Goal: Task Accomplishment & Management: Use online tool/utility

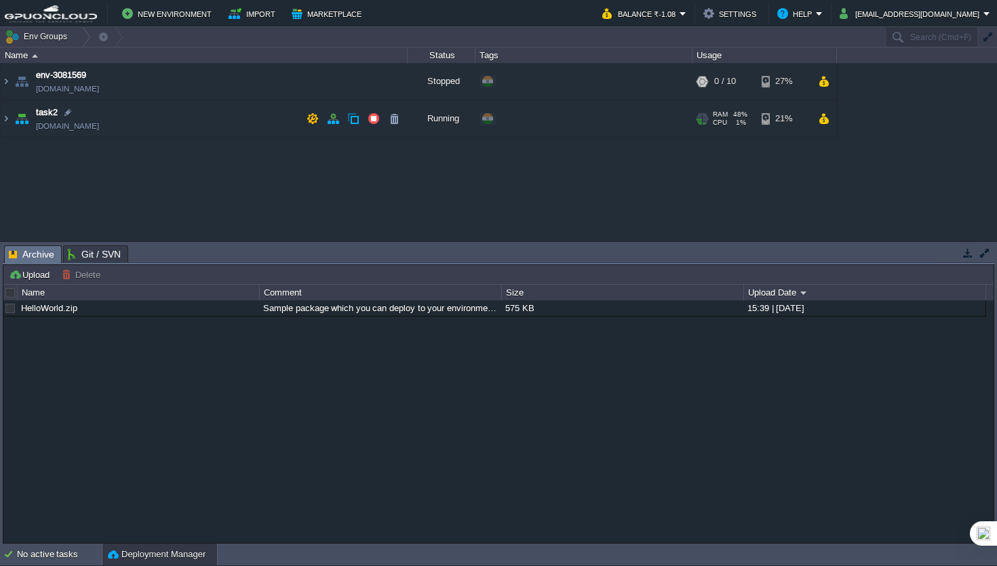
click at [212, 121] on td "task2 [DOMAIN_NAME]" at bounding box center [204, 118] width 407 height 37
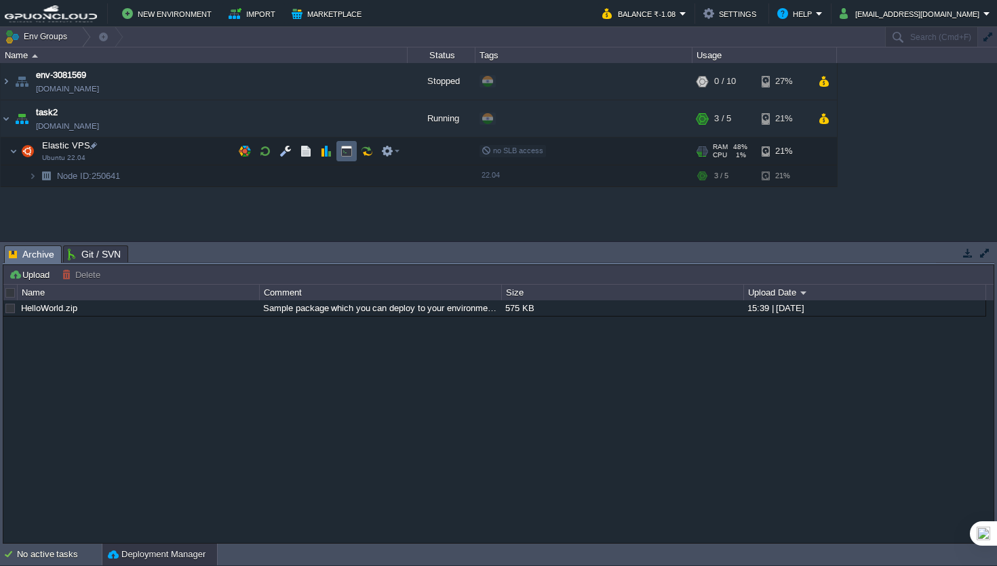
click at [349, 153] on button "button" at bounding box center [346, 151] width 12 height 12
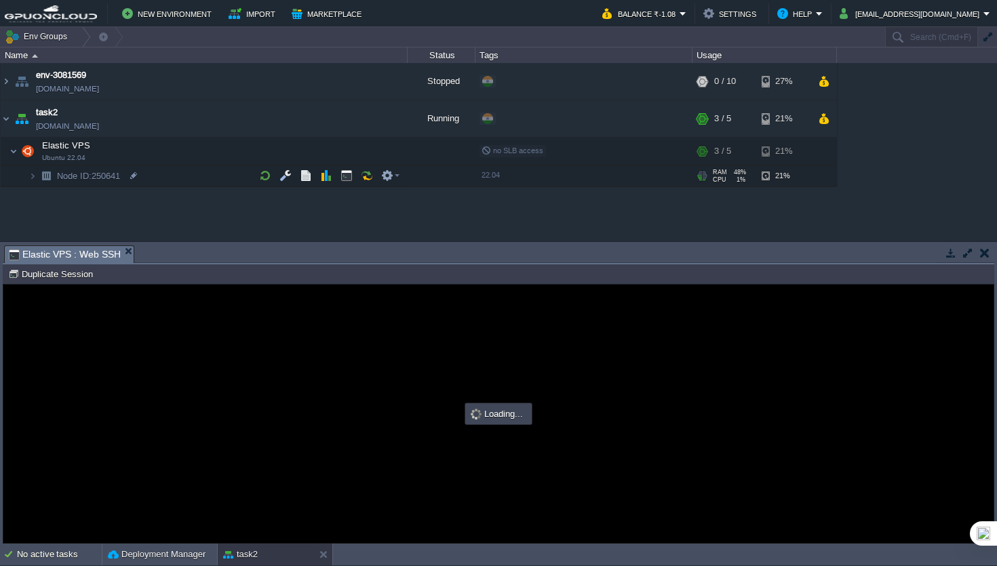
click at [971, 256] on button "button" at bounding box center [968, 253] width 12 height 12
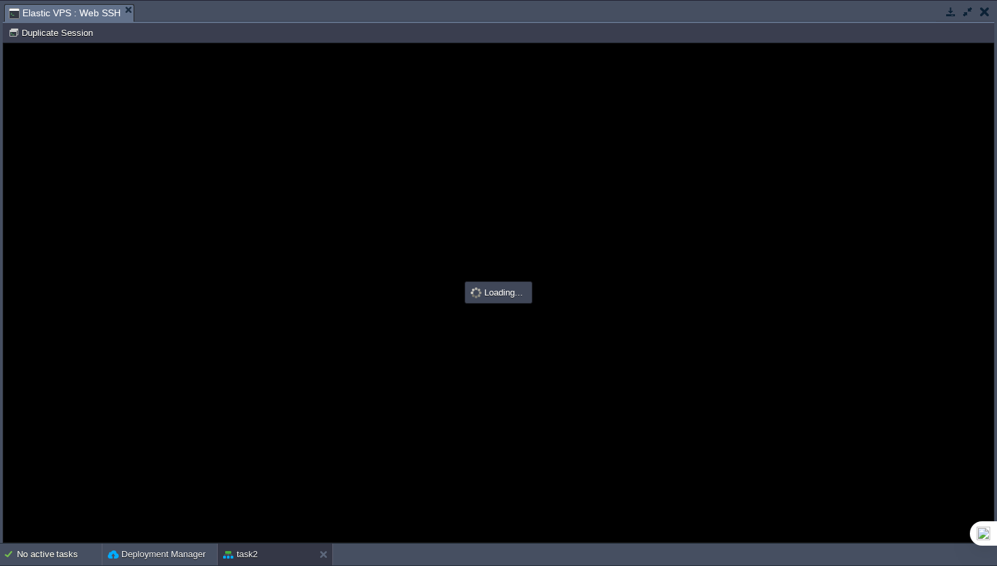
type input "#000000"
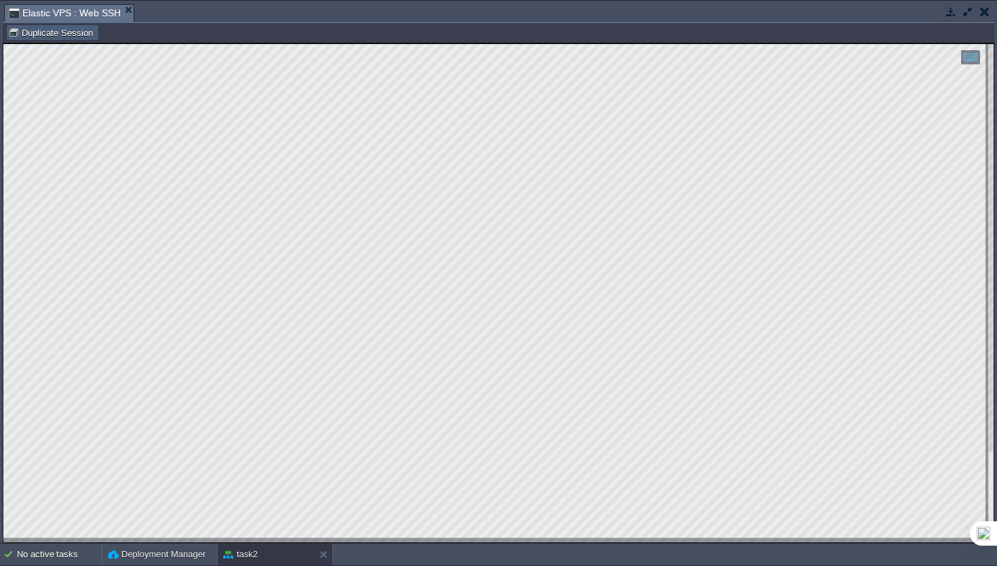
click at [45, 25] on td "Duplicate Session" at bounding box center [52, 32] width 93 height 16
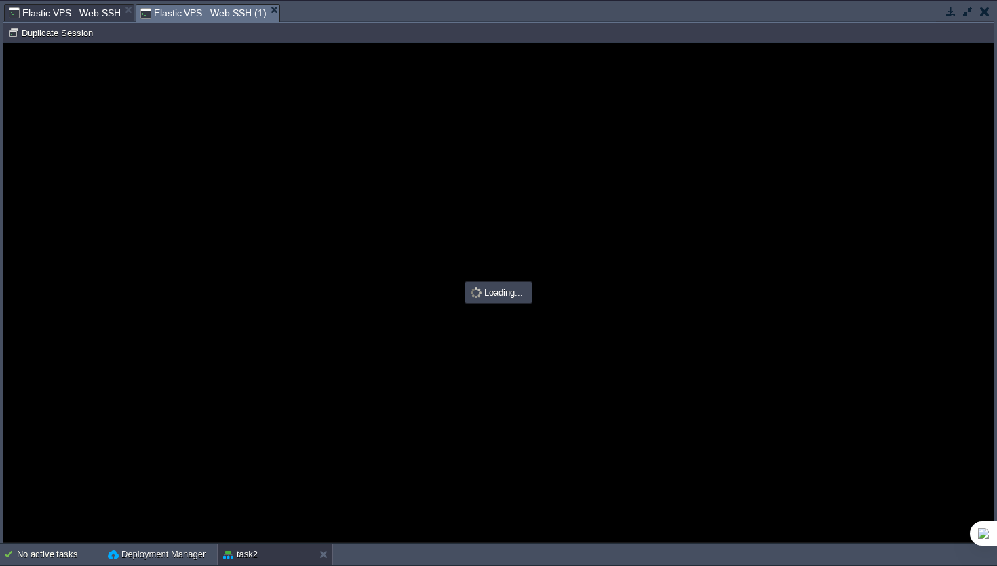
type input "#000000"
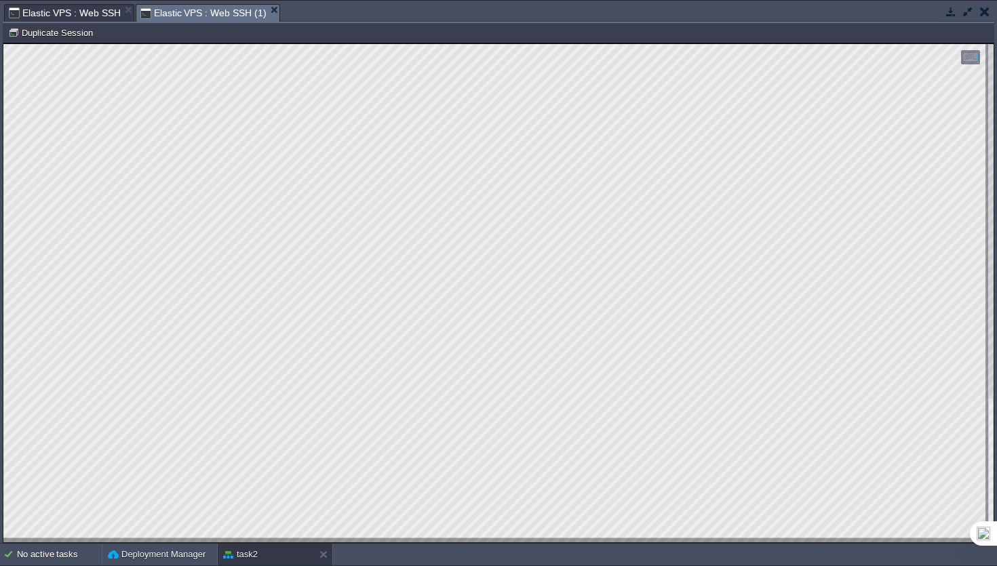
click at [73, 13] on span "Elastic VPS : Web SSH" at bounding box center [65, 13] width 112 height 16
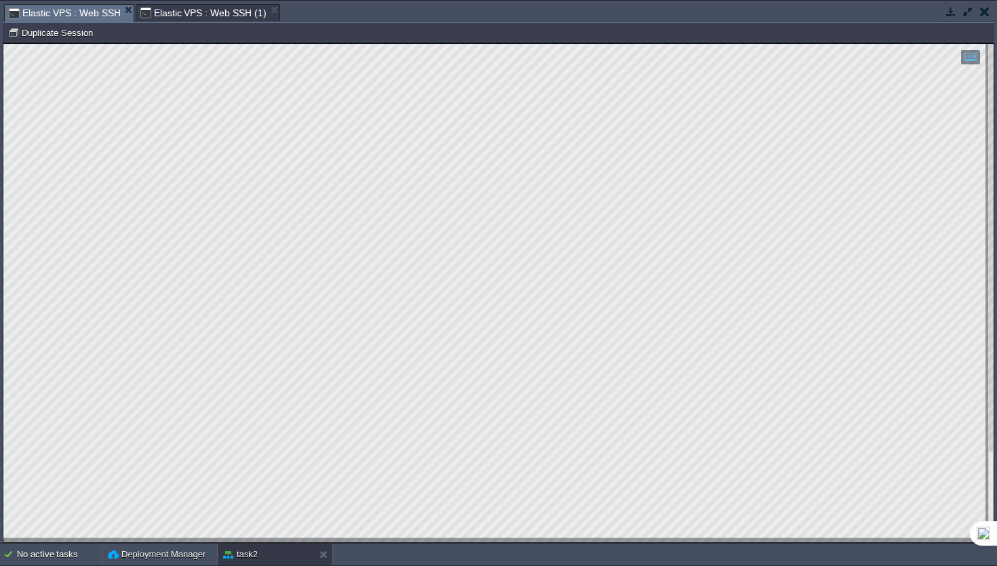
click at [193, 17] on span "Elastic VPS : Web SSH (1)" at bounding box center [203, 13] width 126 height 16
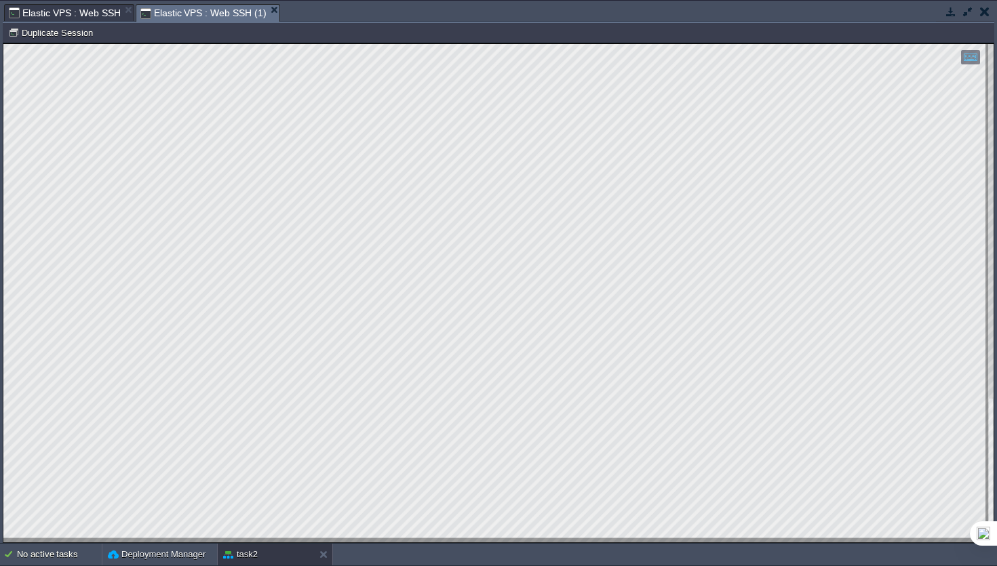
click at [75, 14] on span "Elastic VPS : Web SSH" at bounding box center [65, 13] width 112 height 16
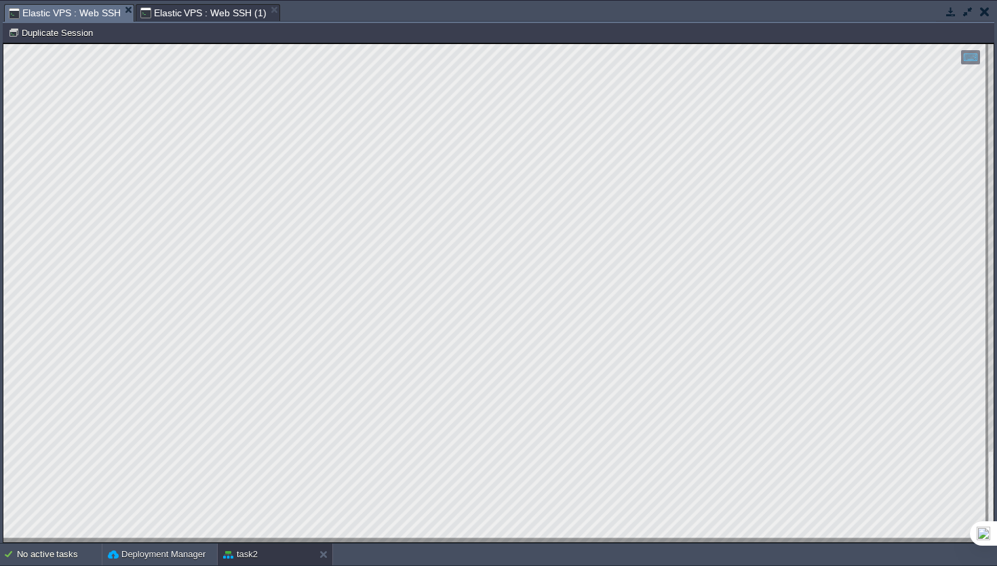
scroll to position [1, 208]
type textarea "top -bn1 | grep "Cpu(s)" | awk '{print 100 - $8}"
click at [176, 12] on span "Elastic VPS : Web SSH (1)" at bounding box center [203, 13] width 126 height 16
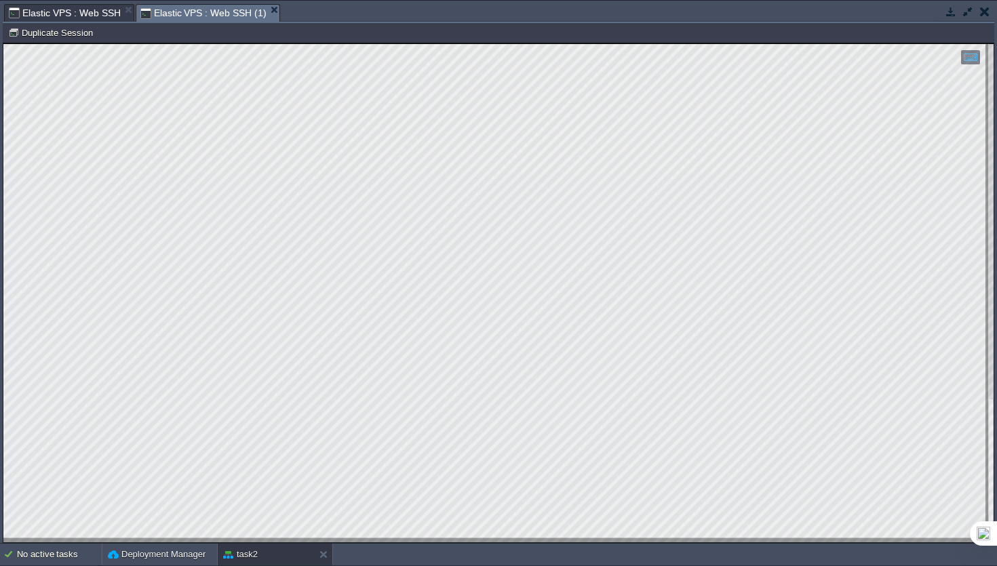
click at [81, 20] on span "Elastic VPS : Web SSH" at bounding box center [65, 13] width 112 height 16
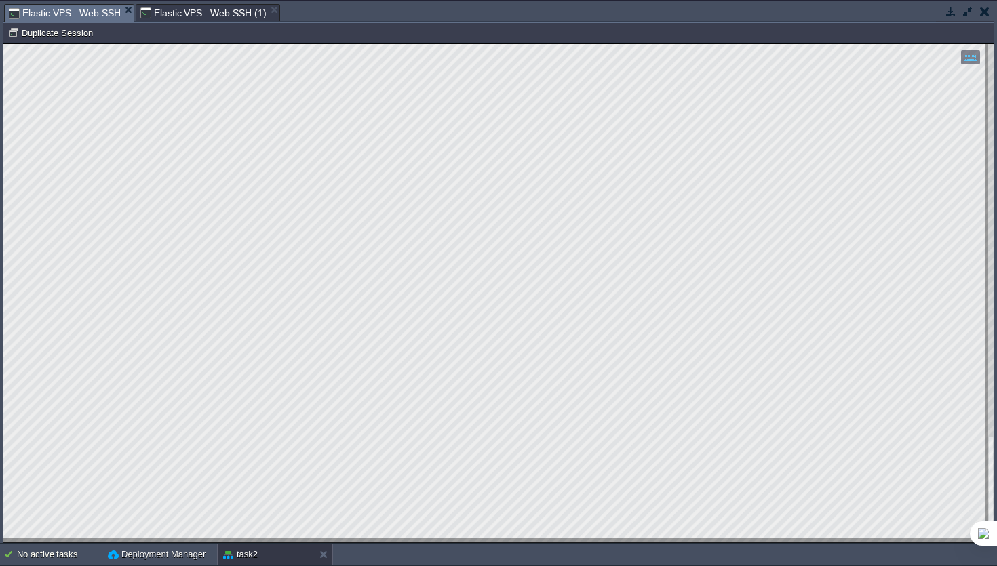
click at [178, 14] on span "Elastic VPS : Web SSH (1)" at bounding box center [203, 13] width 126 height 16
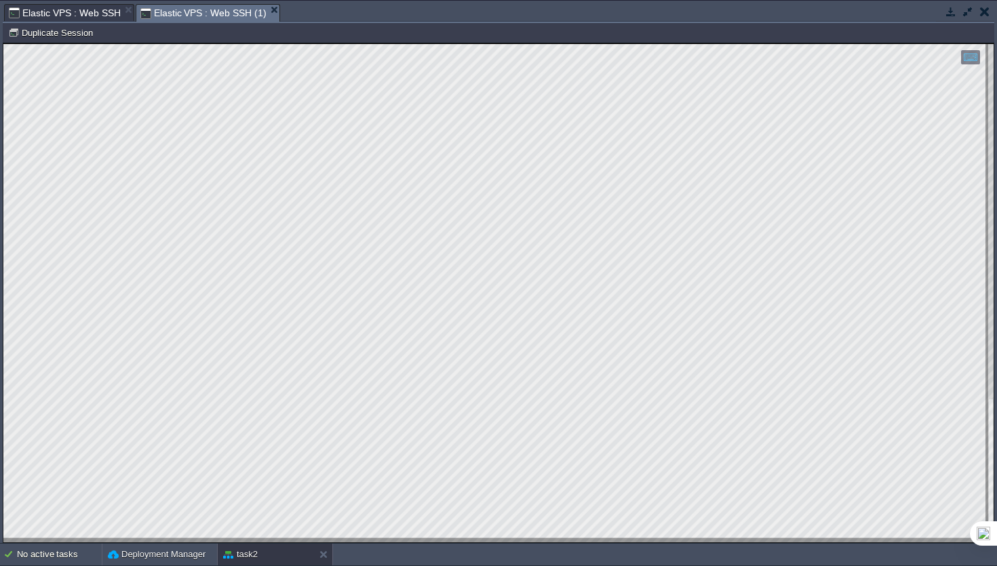
click at [3, 43] on html "Copy: Cmd + C Paste: Cmd + V Settings: Ctrl + Shift + Alt 0" at bounding box center [498, 43] width 990 height 0
type textarea "root@node250641-env-1935601:~# top -bn1 | grep "Cpu(s)" | awk '{print $7}' ni,1…"
click at [75, 20] on span "Elastic VPS : Web SSH" at bounding box center [65, 13] width 112 height 16
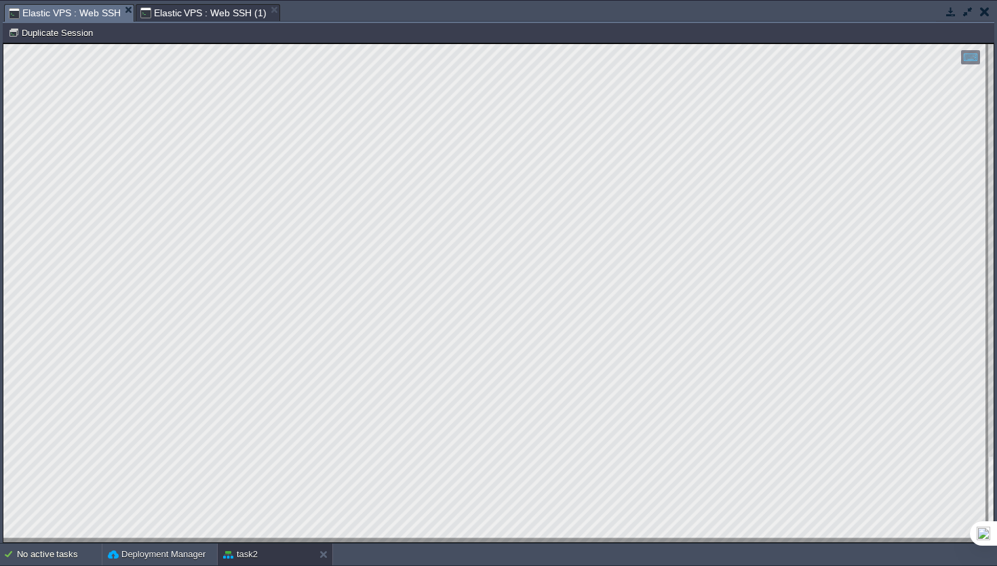
scroll to position [0, 3]
click at [208, 24] on td "Node ID: 250641 Duplicate Session" at bounding box center [498, 32] width 989 height 16
click at [213, 21] on span "Elastic VPS : Web SSH (1)" at bounding box center [203, 13] width 126 height 16
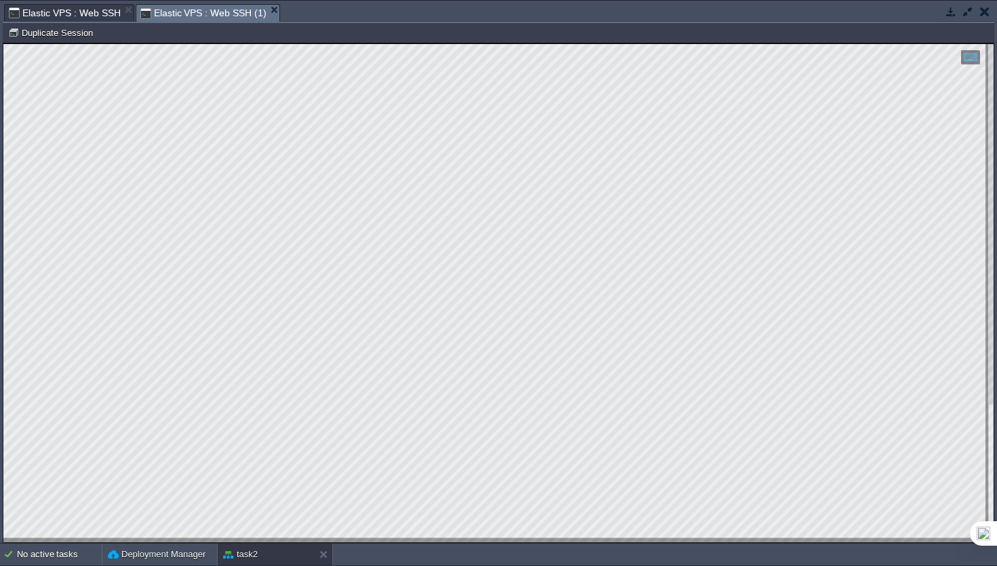
click at [54, 12] on span "Elastic VPS : Web SSH" at bounding box center [65, 13] width 112 height 16
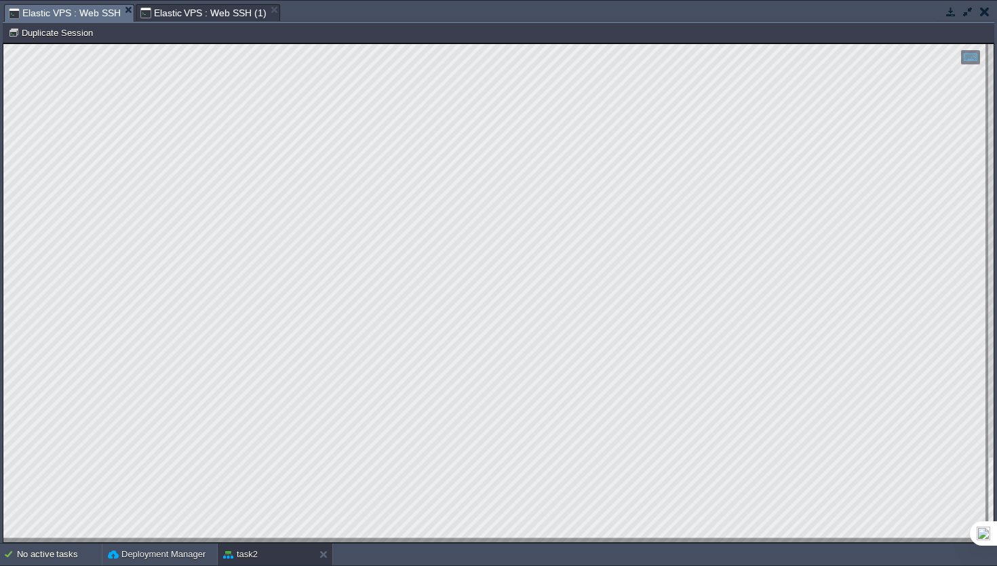
scroll to position [0, 0]
click at [77, 18] on span "Elastic VPS : Web SSH" at bounding box center [65, 13] width 112 height 17
click at [182, 8] on span "Elastic VPS : Web SSH (1)" at bounding box center [203, 13] width 126 height 16
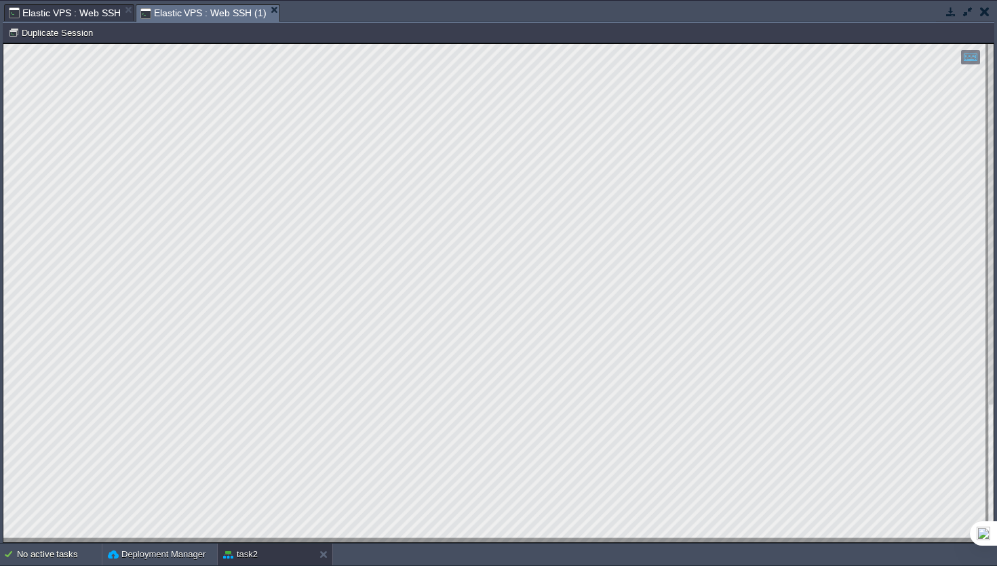
click at [74, 19] on span "Elastic VPS : Web SSH" at bounding box center [65, 13] width 112 height 16
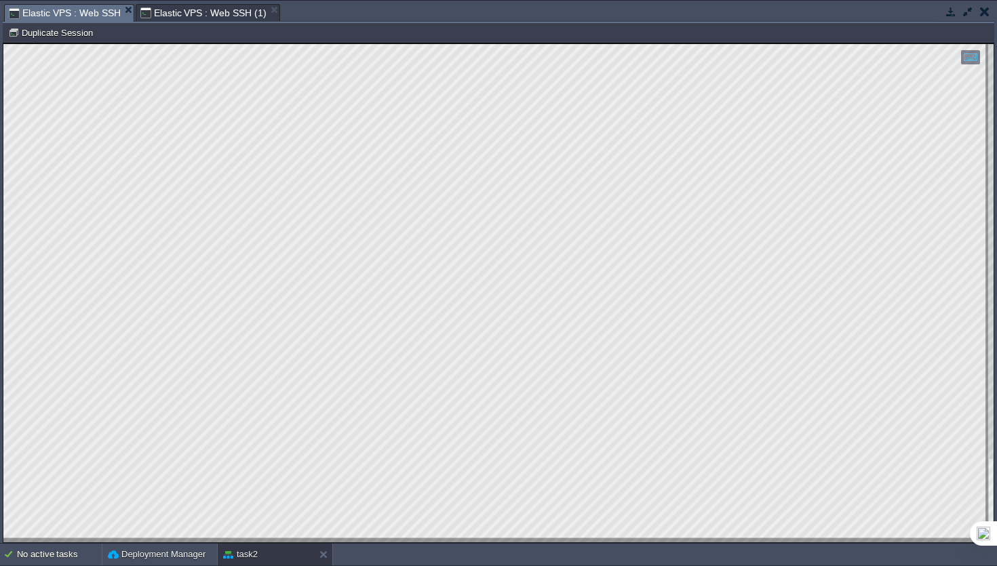
click at [187, 21] on span "Elastic VPS : Web SSH (1)" at bounding box center [203, 13] width 126 height 16
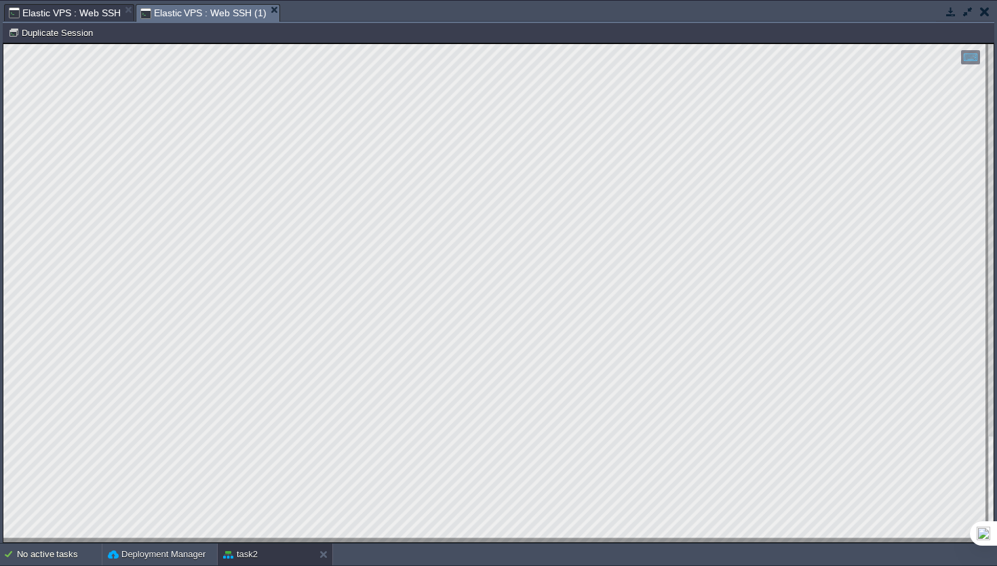
click at [71, 20] on span "Elastic VPS : Web SSH" at bounding box center [65, 13] width 112 height 16
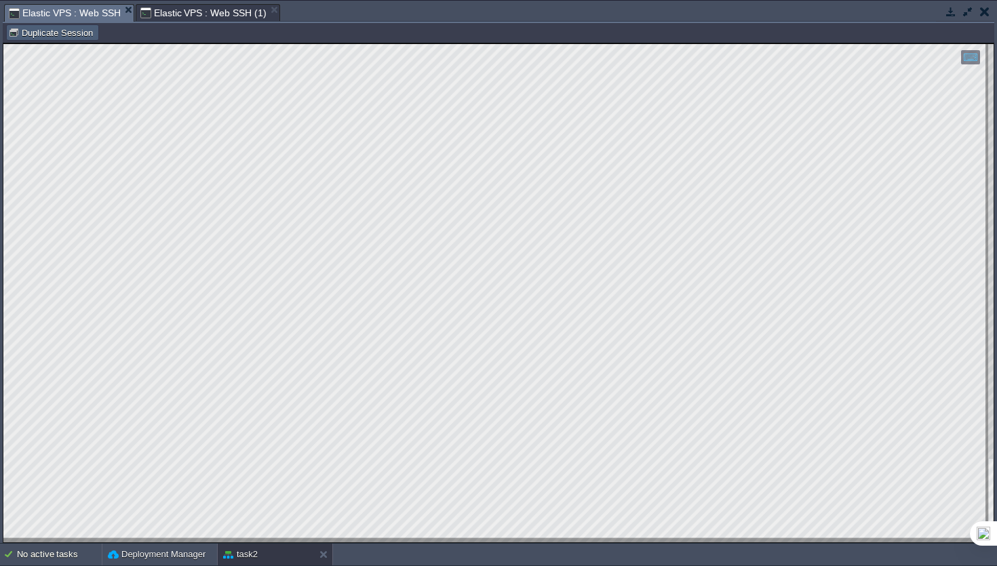
click at [71, 35] on button "Duplicate Session" at bounding box center [52, 32] width 89 height 12
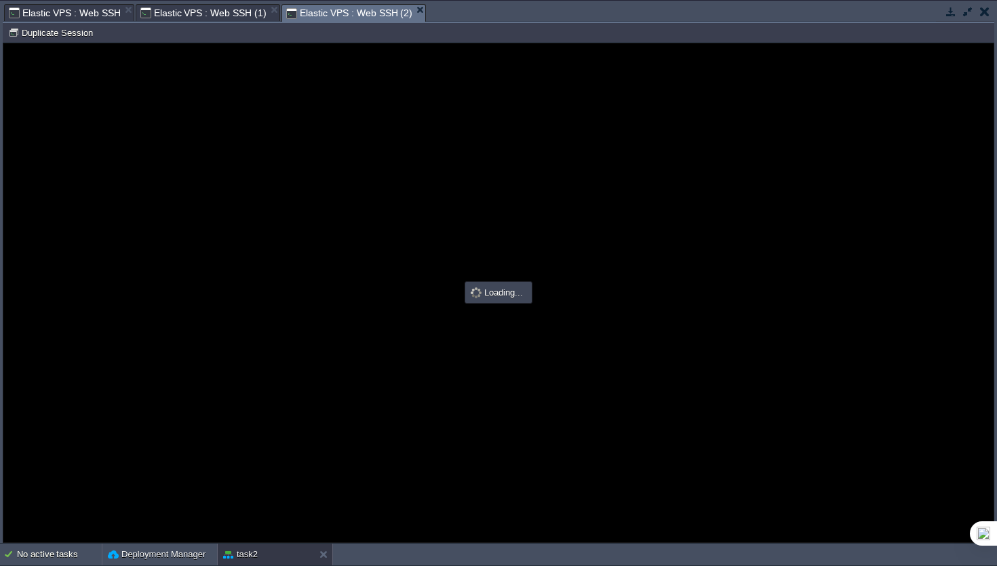
type input "#000000"
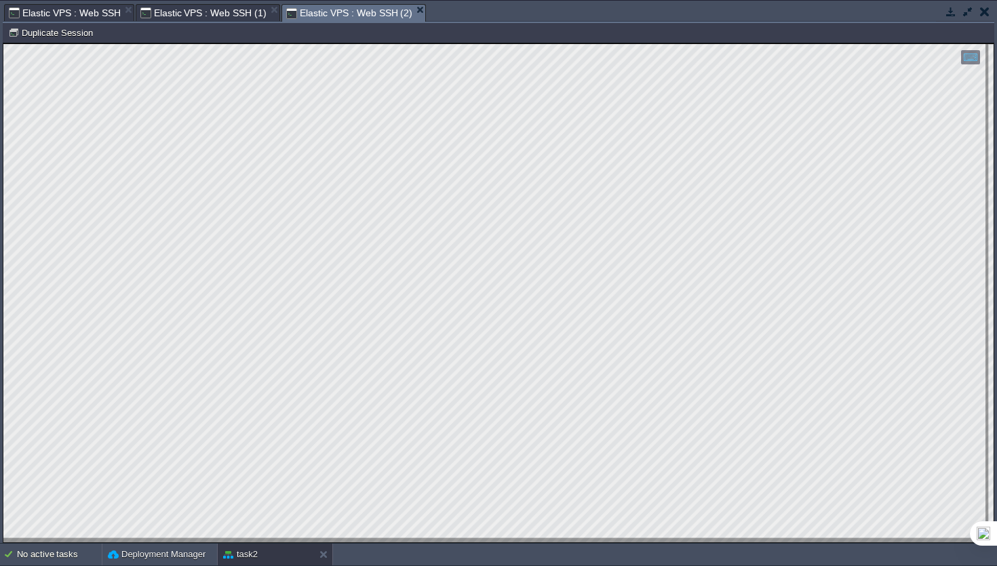
click at [81, 20] on span "Elastic VPS : Web SSH" at bounding box center [65, 13] width 112 height 16
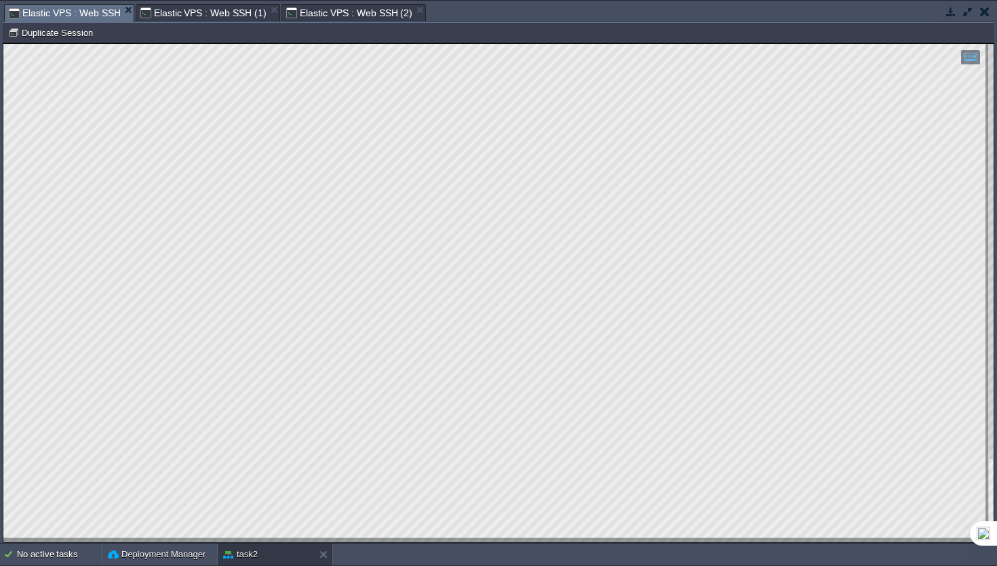
click at [338, 12] on span "Elastic VPS : Web SSH (2)" at bounding box center [349, 13] width 126 height 16
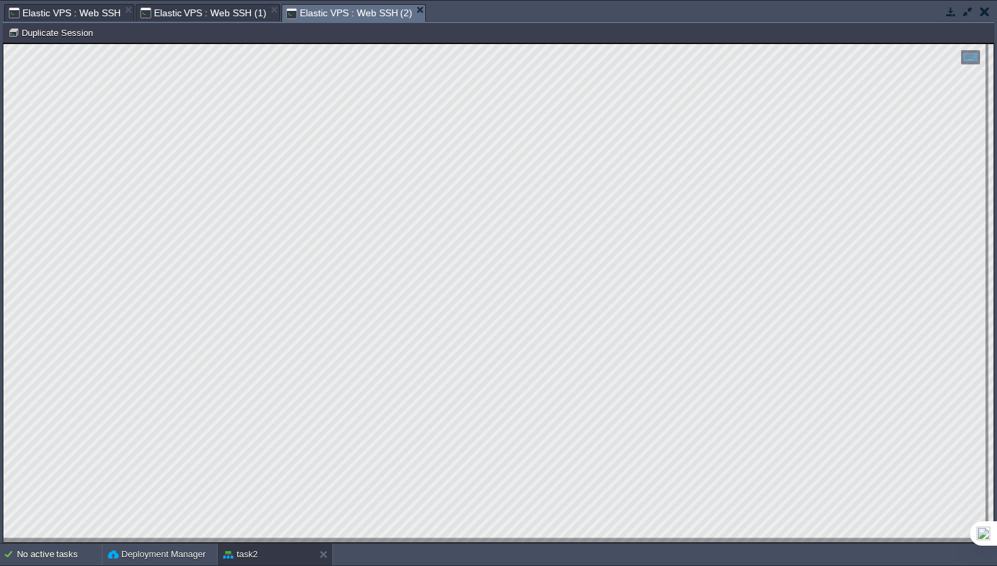
click at [61, 14] on span "Elastic VPS : Web SSH" at bounding box center [65, 13] width 112 height 16
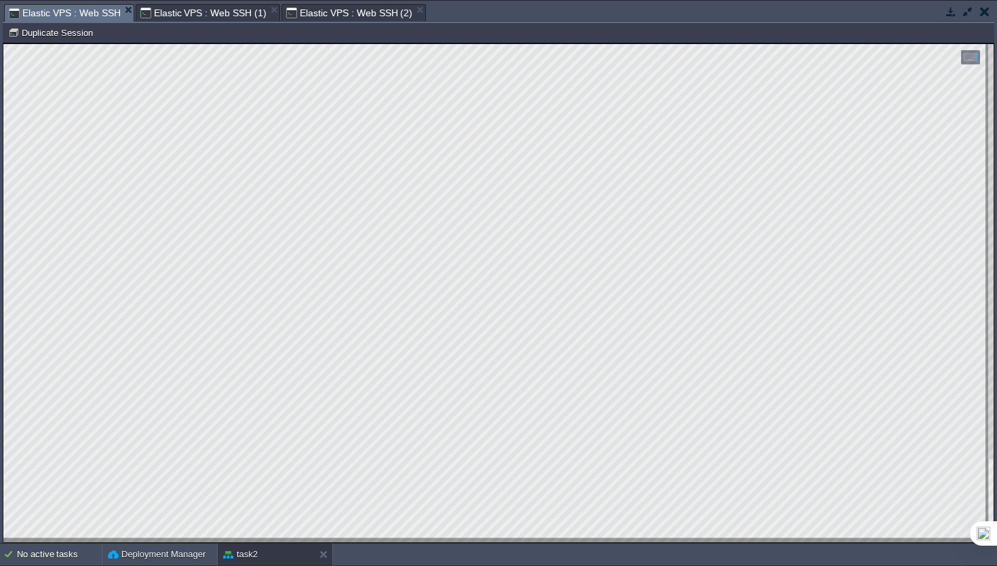
click at [225, 6] on span "Elastic VPS : Web SSH (1)" at bounding box center [203, 13] width 126 height 16
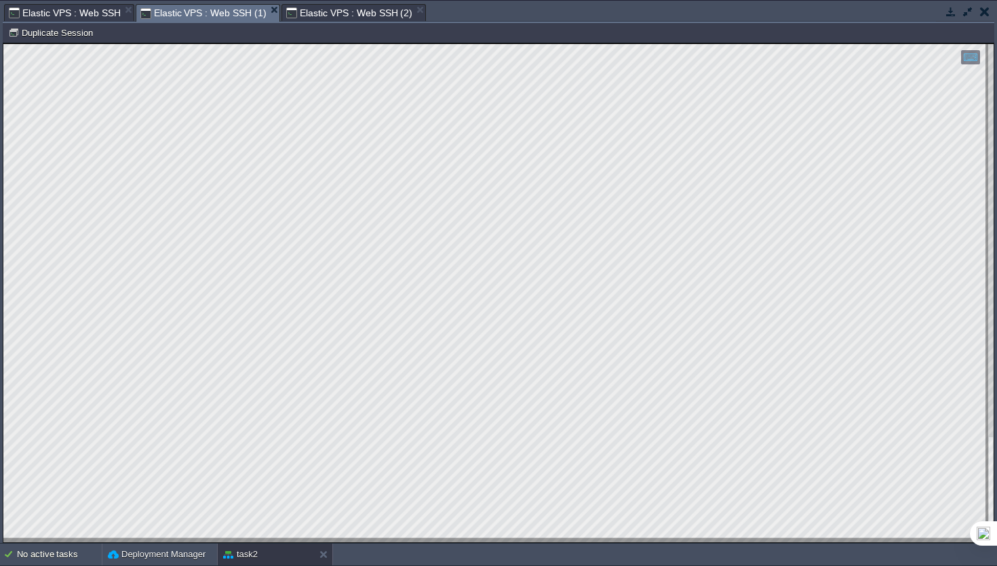
click at [71, 13] on span "Elastic VPS : Web SSH" at bounding box center [65, 13] width 112 height 16
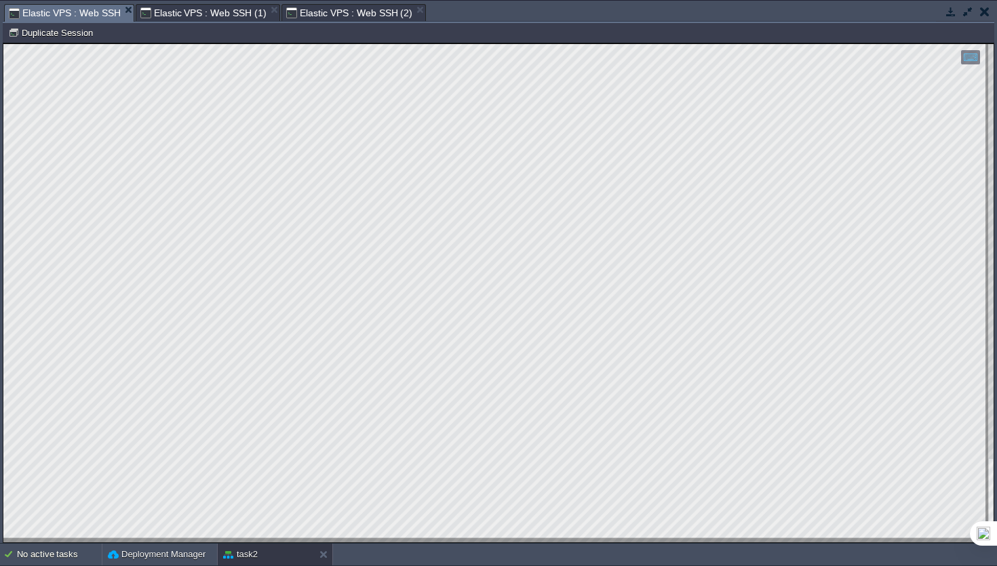
click at [336, 12] on span "Elastic VPS : Web SSH (2)" at bounding box center [349, 13] width 126 height 16
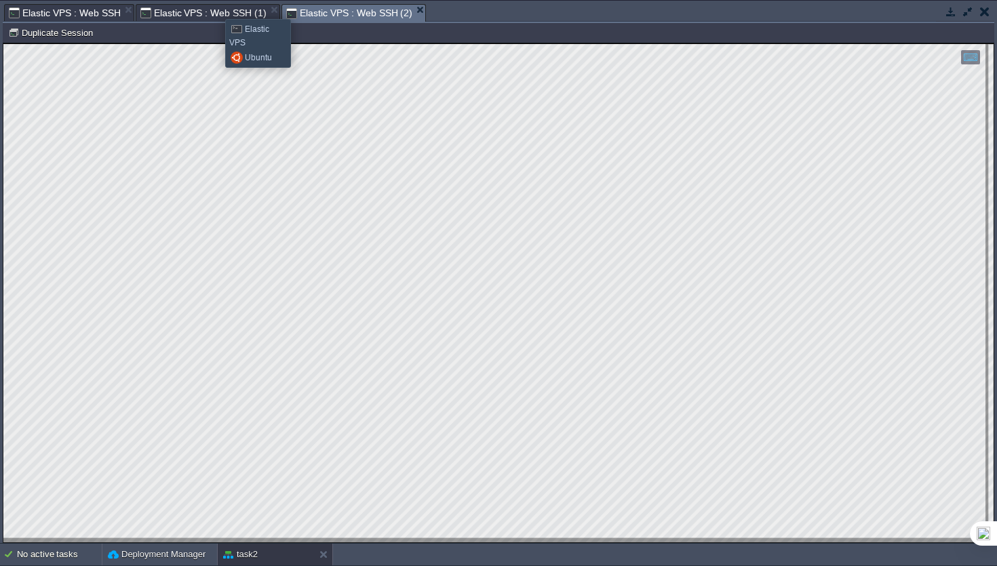
click at [212, 7] on span "Elastic VPS : Web SSH (1)" at bounding box center [203, 13] width 126 height 16
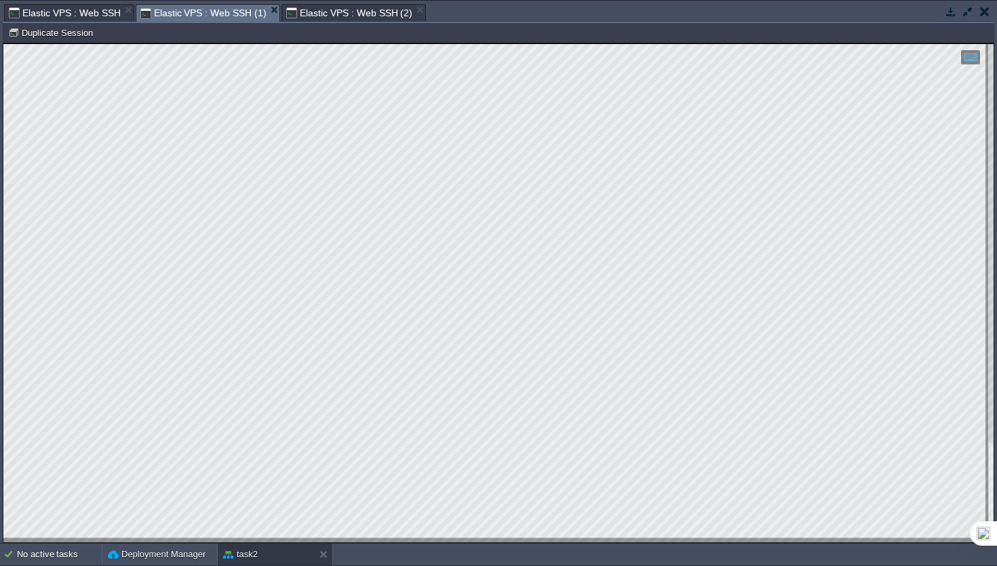
click at [82, 7] on span "Elastic VPS : Web SSH" at bounding box center [65, 13] width 112 height 16
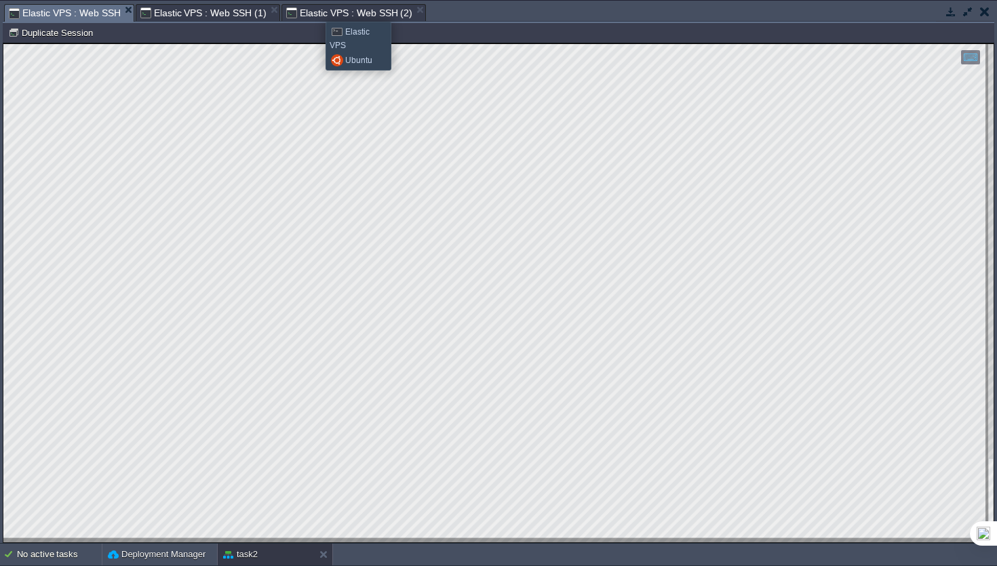
click at [315, 9] on span "Elastic VPS : Web SSH (2)" at bounding box center [349, 13] width 126 height 16
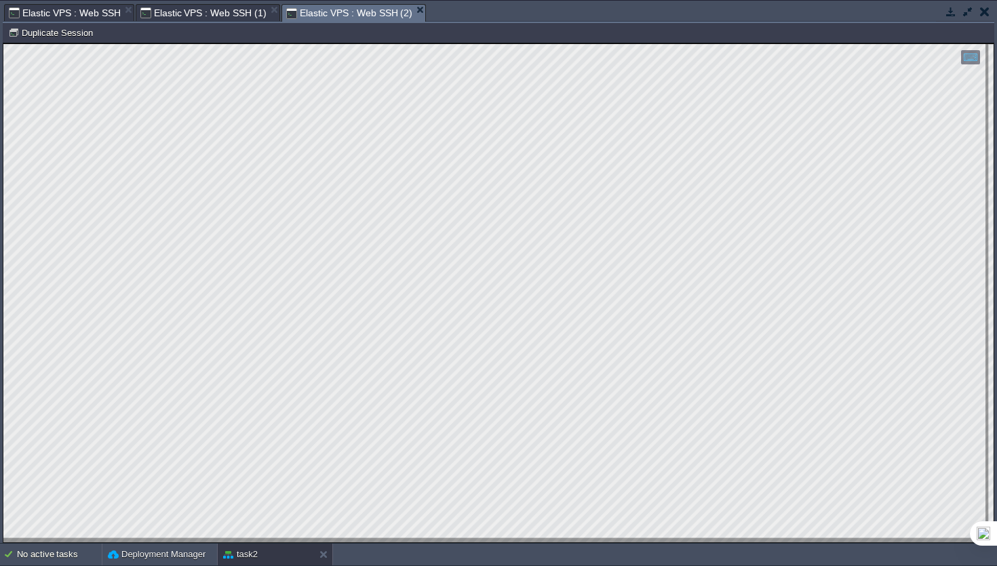
click at [213, 17] on span "Elastic VPS : Web SSH (1)" at bounding box center [203, 13] width 126 height 16
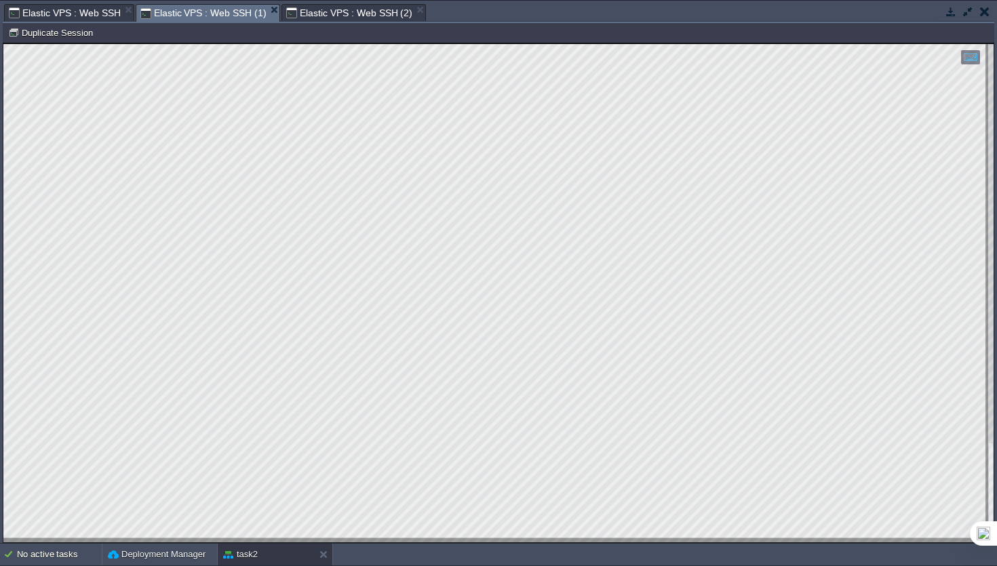
click at [338, 2] on div "Tasks Activity Log Archive Git / SVN Elastic VPS : Web SSH Elastic VPS : Web SS…" at bounding box center [498, 272] width 997 height 542
click at [336, 13] on span "Elastic VPS : Web SSH (2)" at bounding box center [349, 13] width 126 height 16
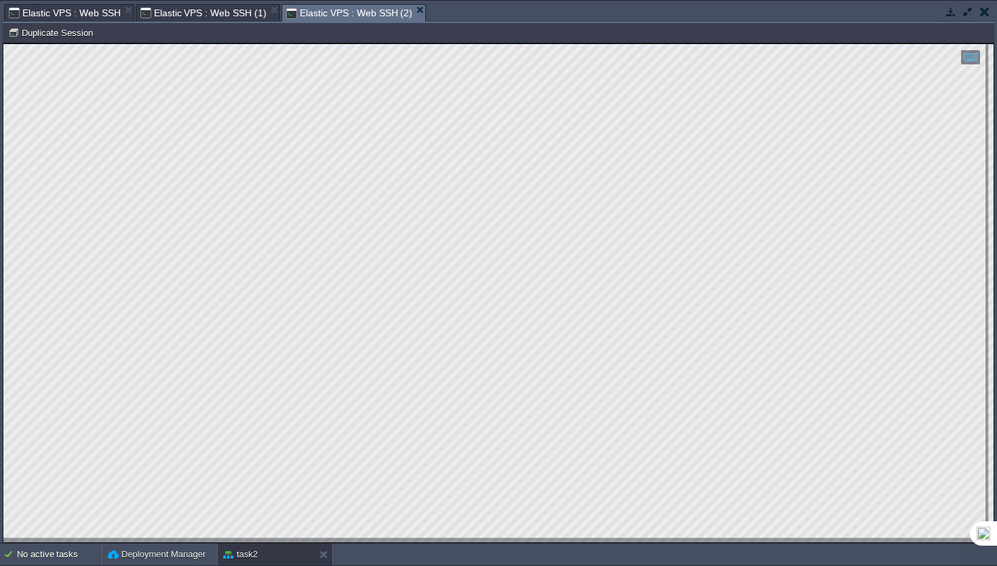
click at [98, 14] on span "Elastic VPS : Web SSH" at bounding box center [65, 13] width 112 height 16
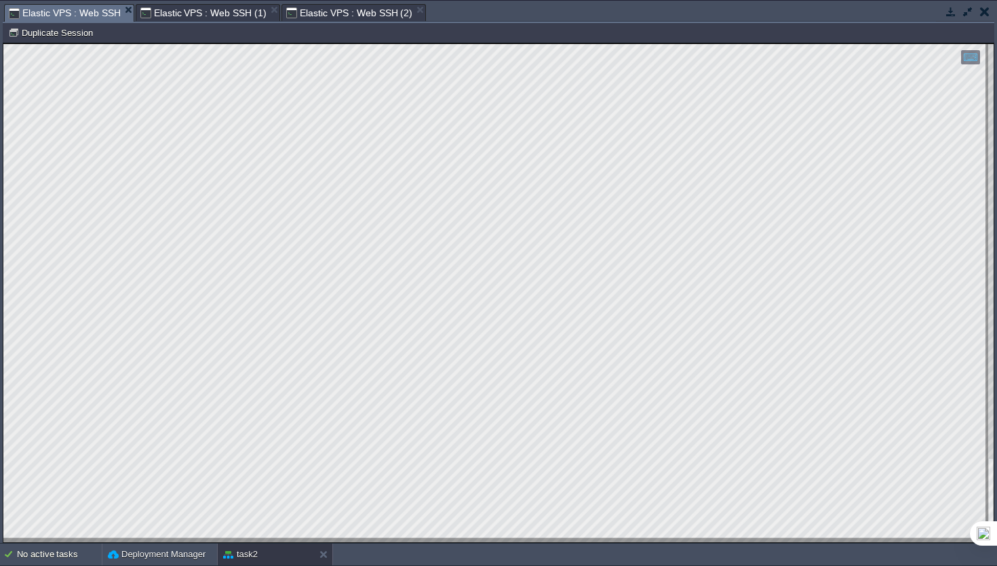
click at [214, 7] on span "Elastic VPS : Web SSH (1)" at bounding box center [203, 13] width 126 height 16
click at [317, 18] on span "Elastic VPS : Web SSH (2)" at bounding box center [349, 13] width 126 height 16
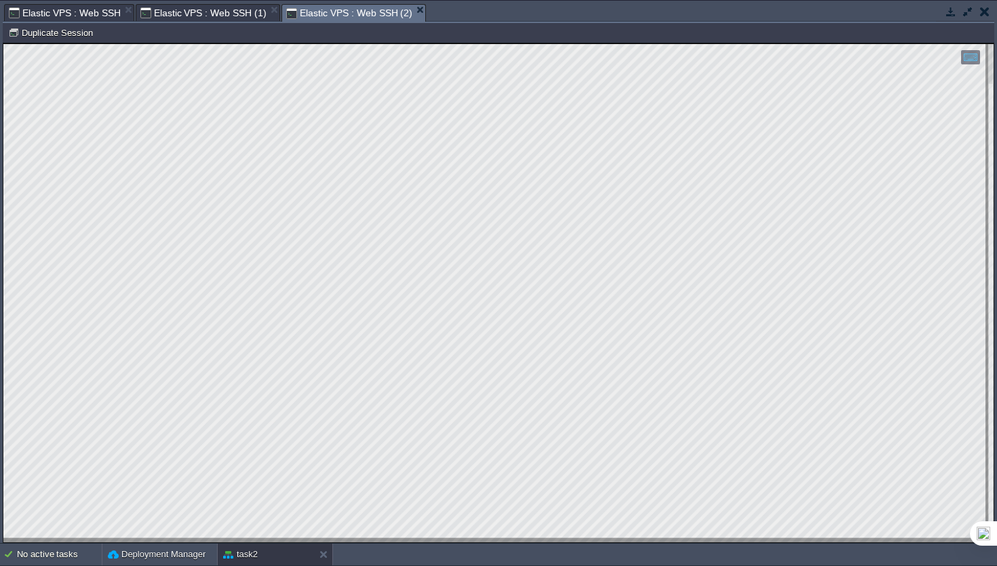
click at [168, 9] on span "Elastic VPS : Web SSH (1)" at bounding box center [203, 13] width 126 height 16
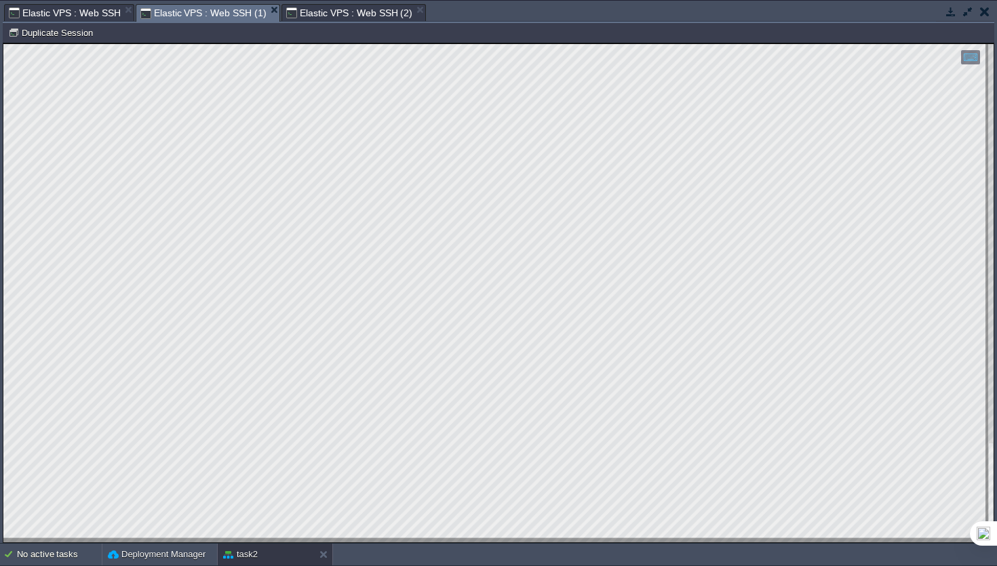
click at [86, 7] on span "Elastic VPS : Web SSH" at bounding box center [65, 13] width 112 height 16
click at [353, 21] on span "Elastic VPS : Web SSH (2)" at bounding box center [349, 13] width 126 height 16
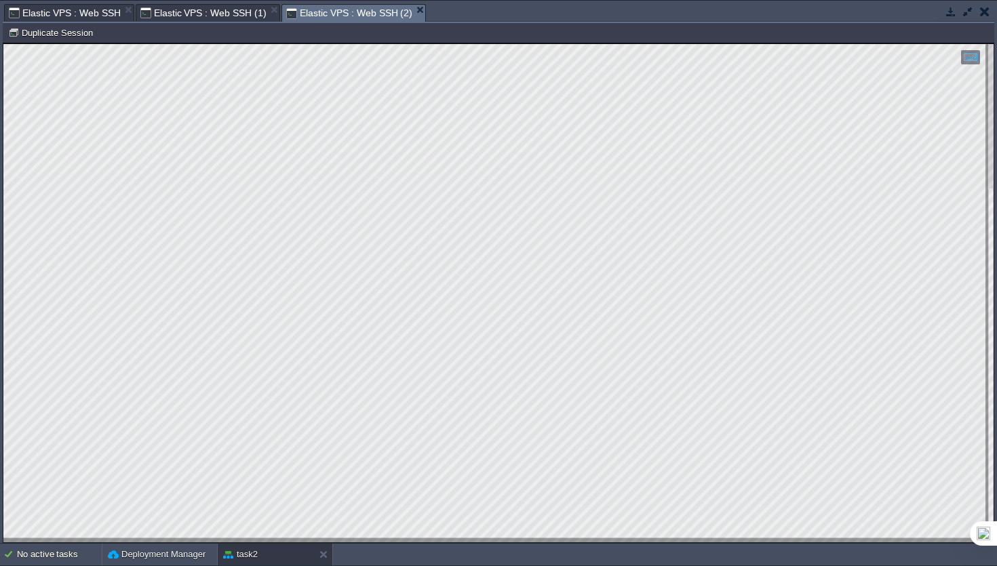
click at [90, 12] on span "Elastic VPS : Web SSH" at bounding box center [65, 13] width 112 height 16
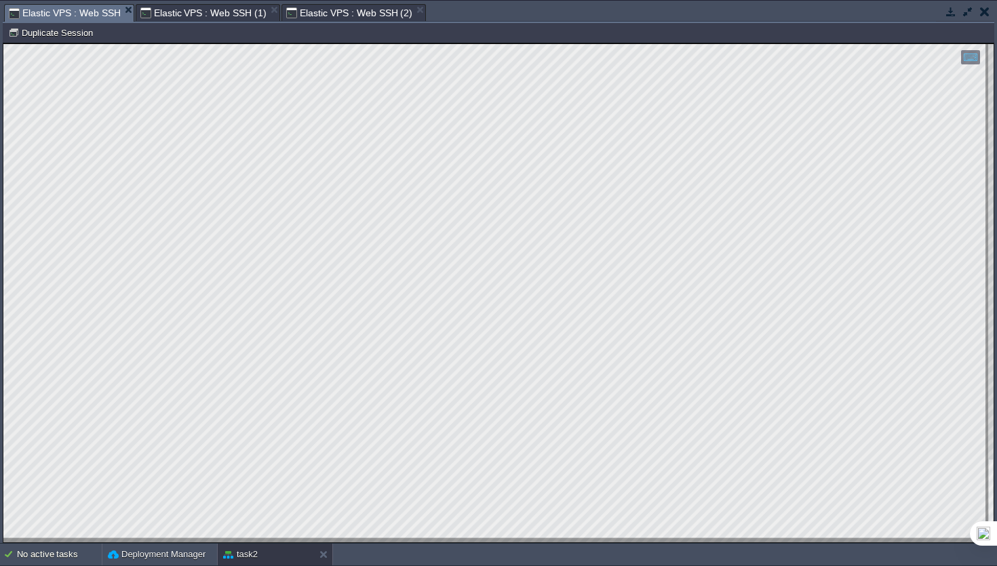
click at [212, 15] on span "Elastic VPS : Web SSH (1)" at bounding box center [203, 13] width 126 height 16
click at [87, 19] on span "Elastic VPS : Web SSH" at bounding box center [65, 13] width 112 height 16
click at [184, 9] on span "Elastic VPS : Web SSH (1)" at bounding box center [203, 13] width 126 height 16
click at [349, 14] on span "Elastic VPS : Web SSH (2)" at bounding box center [349, 13] width 126 height 16
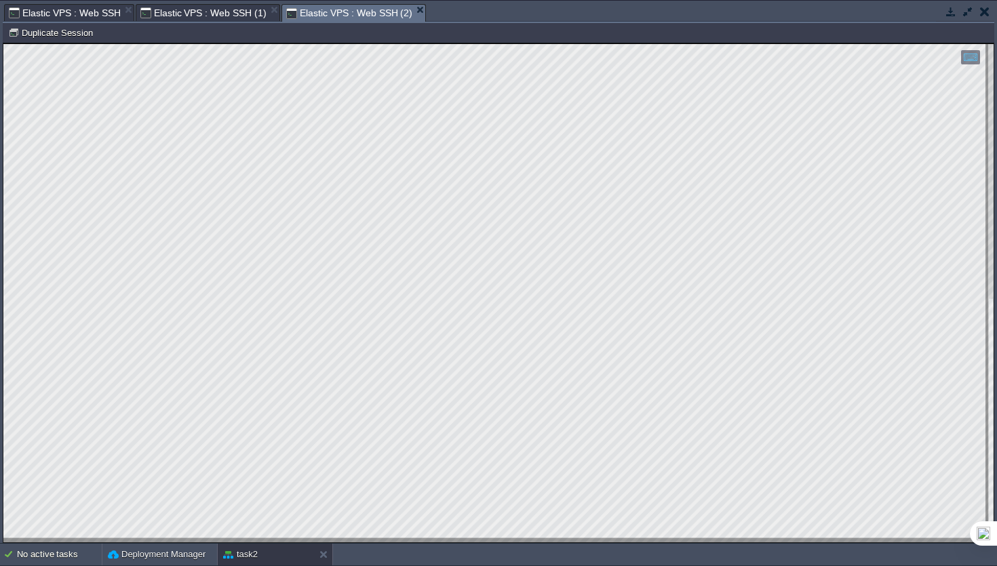
click at [167, 12] on span "Elastic VPS : Web SSH (1)" at bounding box center [203, 13] width 126 height 16
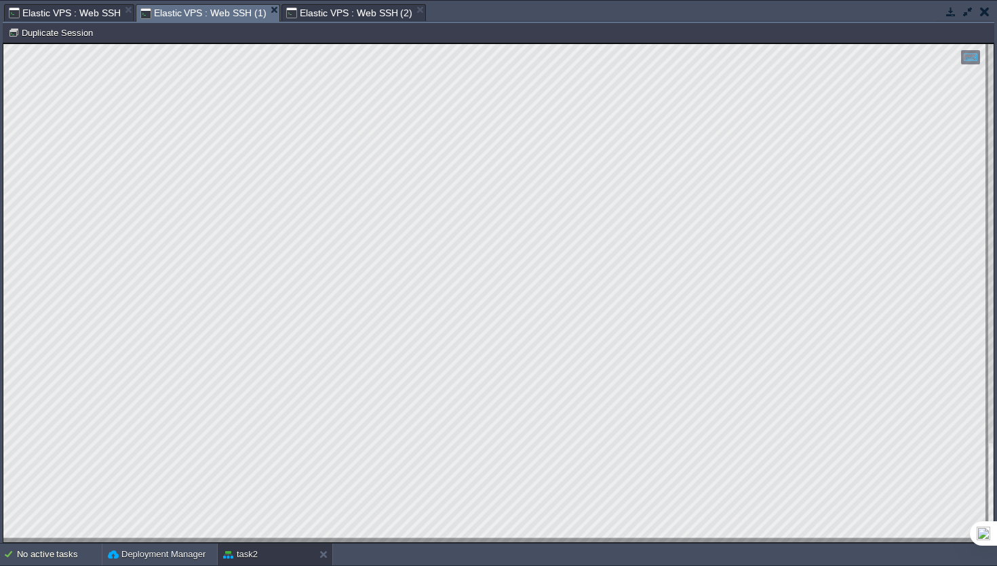
click at [332, 22] on div "Tasks Activity Log Archive Git / SVN Elastic VPS : Web SSH Elastic VPS : Web SS…" at bounding box center [498, 13] width 991 height 20
click at [337, 18] on span "Elastic VPS : Web SSH (2)" at bounding box center [349, 13] width 126 height 16
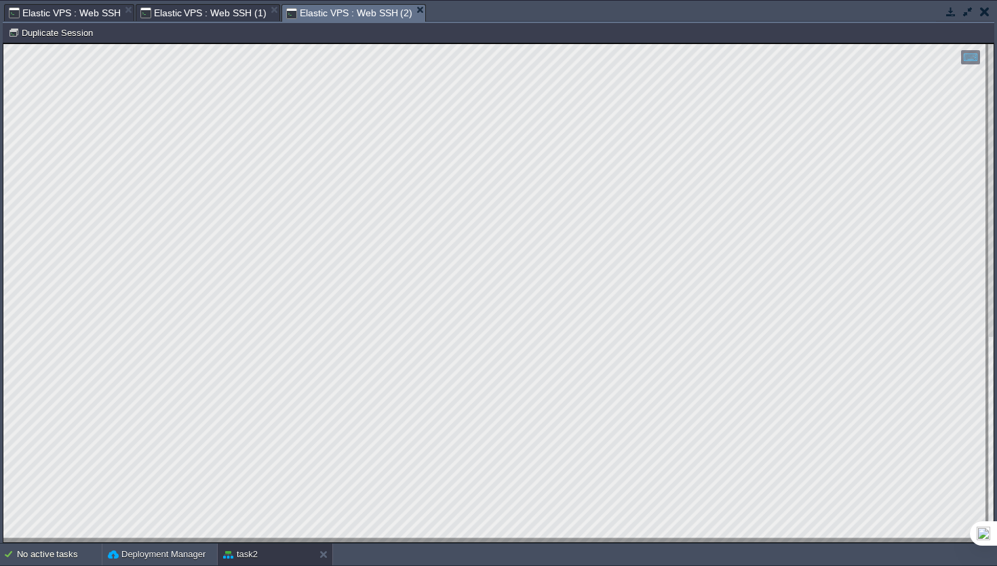
click at [52, 14] on span "Elastic VPS : Web SSH" at bounding box center [65, 13] width 112 height 16
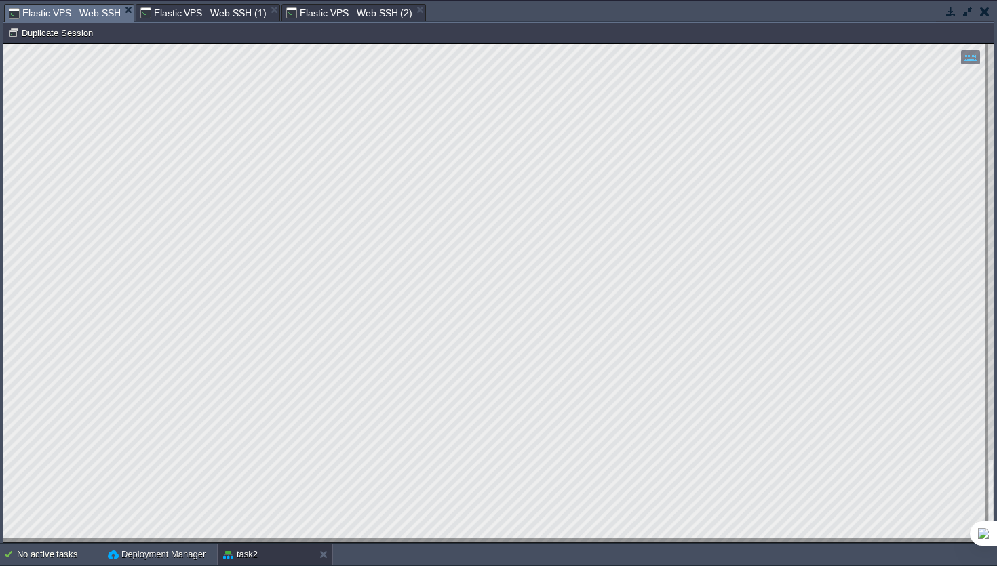
click at [365, 24] on div "Node ID: 250641 Duplicate Session" at bounding box center [498, 33] width 991 height 20
click at [334, 16] on span "Elastic VPS : Web SSH (2)" at bounding box center [349, 13] width 126 height 16
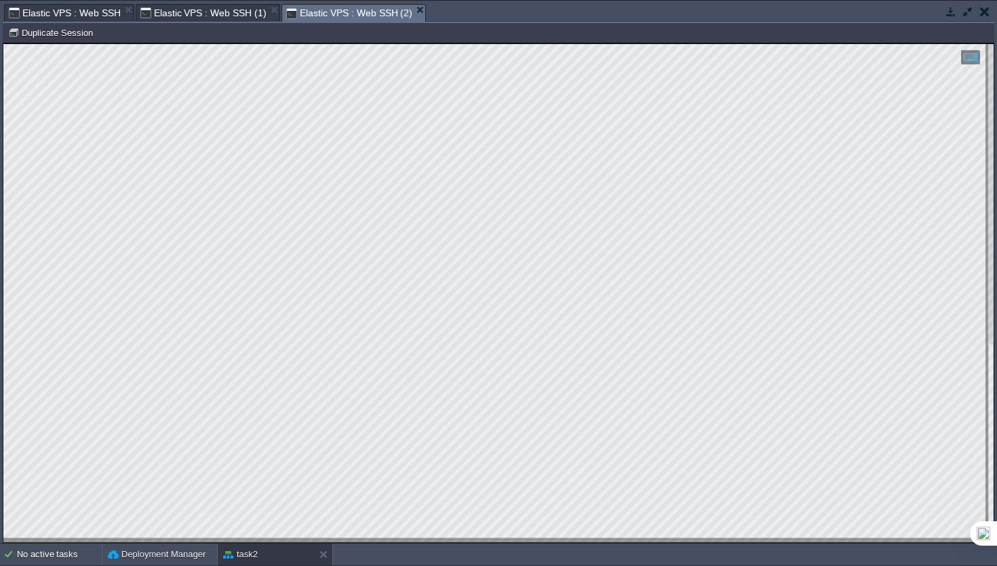
click at [82, 18] on span "Elastic VPS : Web SSH" at bounding box center [65, 13] width 112 height 16
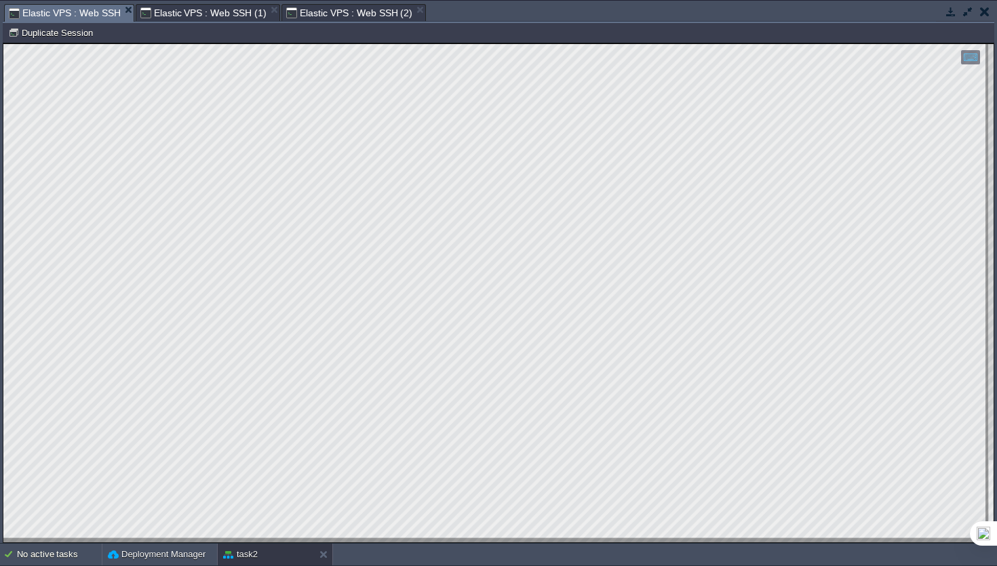
click at [313, 16] on span "Elastic VPS : Web SSH (2)" at bounding box center [349, 13] width 126 height 16
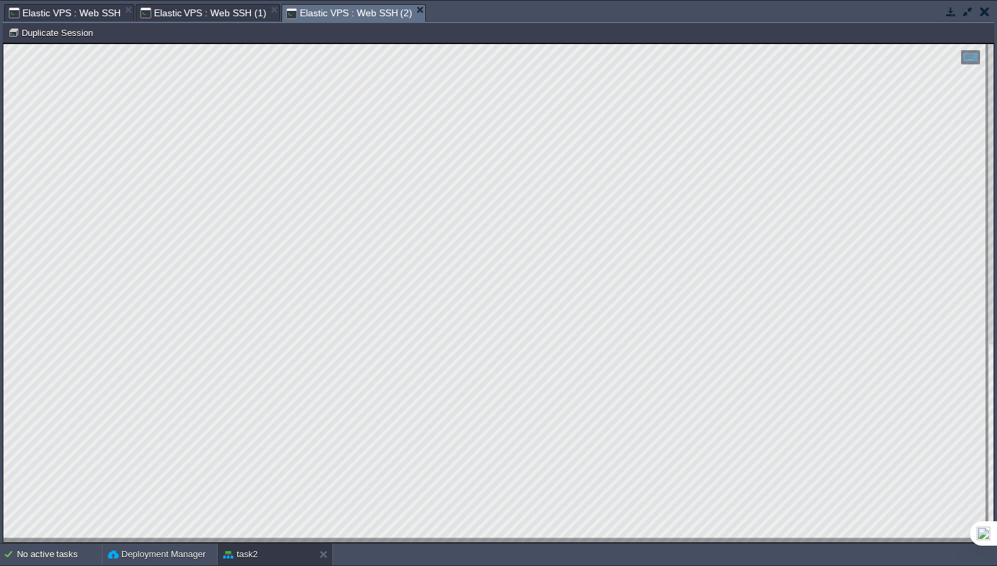
click at [54, 16] on span "Elastic VPS : Web SSH" at bounding box center [65, 13] width 112 height 16
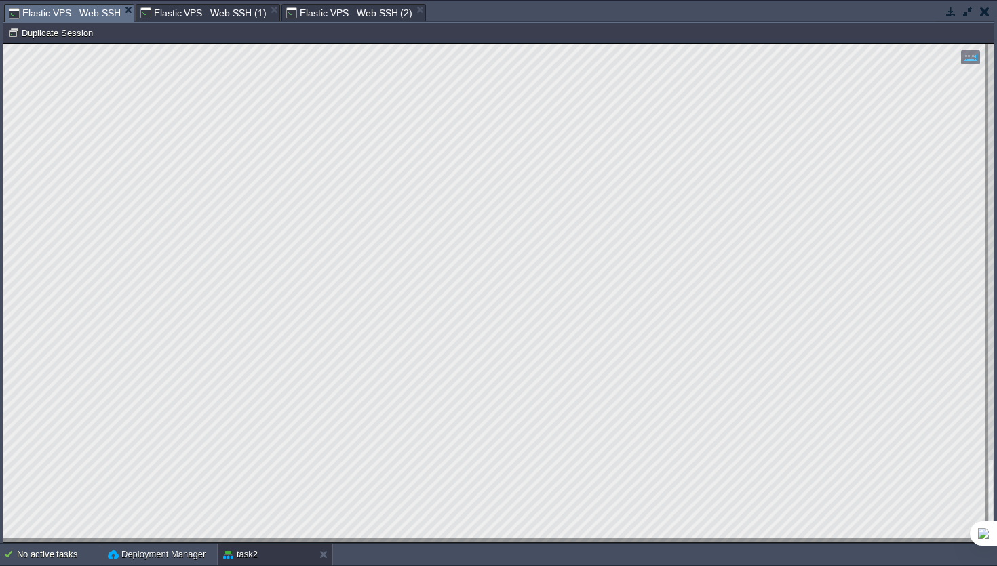
scroll to position [43, 16]
click at [226, 11] on span "Elastic VPS : Web SSH (1)" at bounding box center [203, 13] width 126 height 16
click at [356, 14] on span "Elastic VPS : Web SSH (2)" at bounding box center [349, 13] width 126 height 16
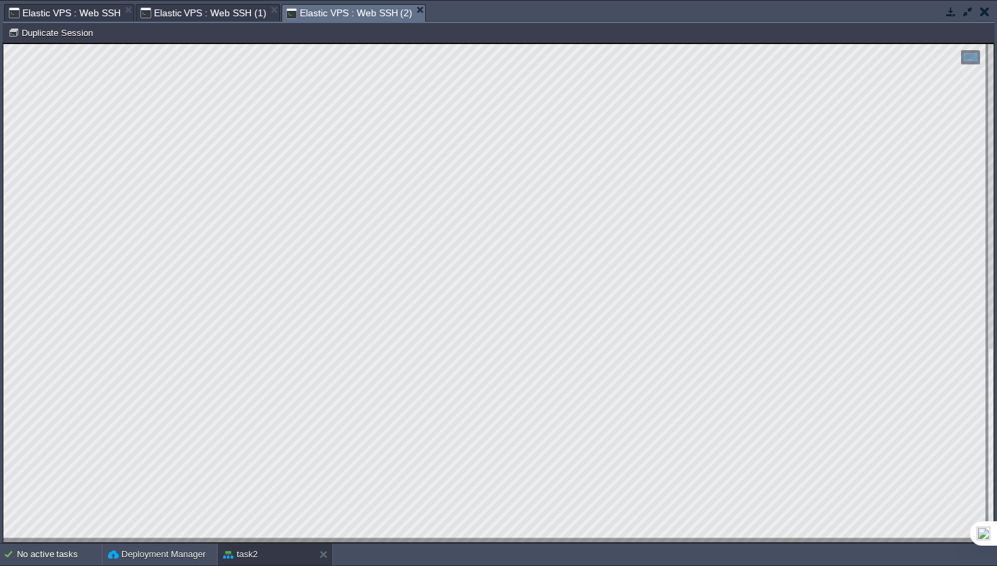
click at [85, 10] on span "Elastic VPS : Web SSH" at bounding box center [65, 13] width 112 height 16
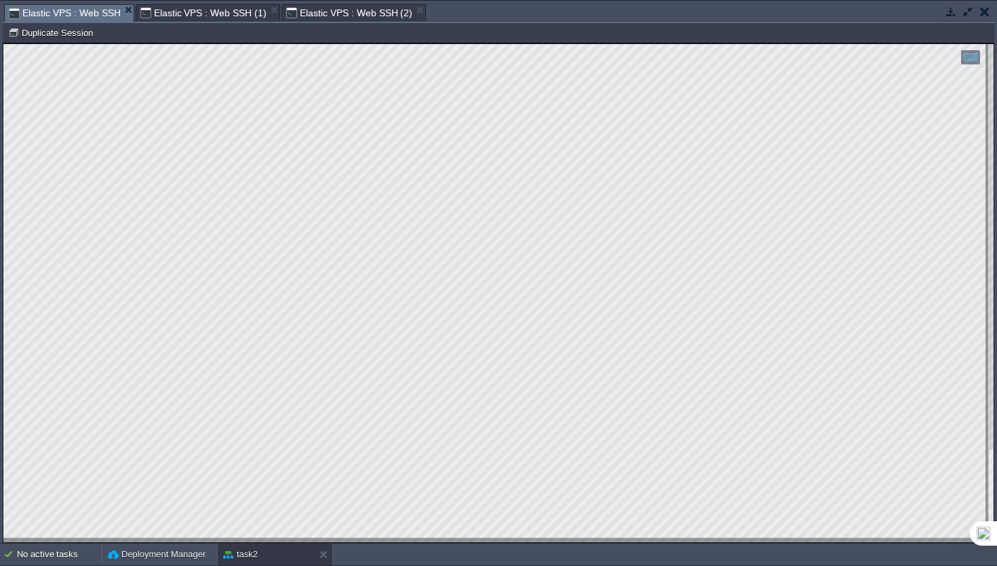
click at [166, 20] on span "Elastic VPS : Web SSH (1)" at bounding box center [203, 13] width 126 height 16
click at [341, 20] on span "Elastic VPS : Web SSH (2)" at bounding box center [349, 13] width 126 height 16
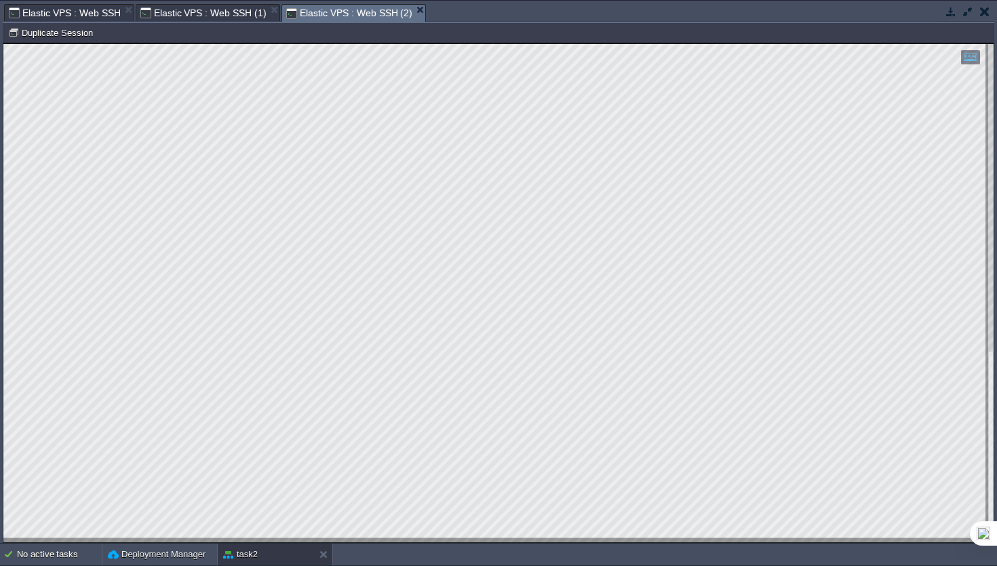
click at [73, 8] on span "Elastic VPS : Web SSH" at bounding box center [65, 13] width 112 height 16
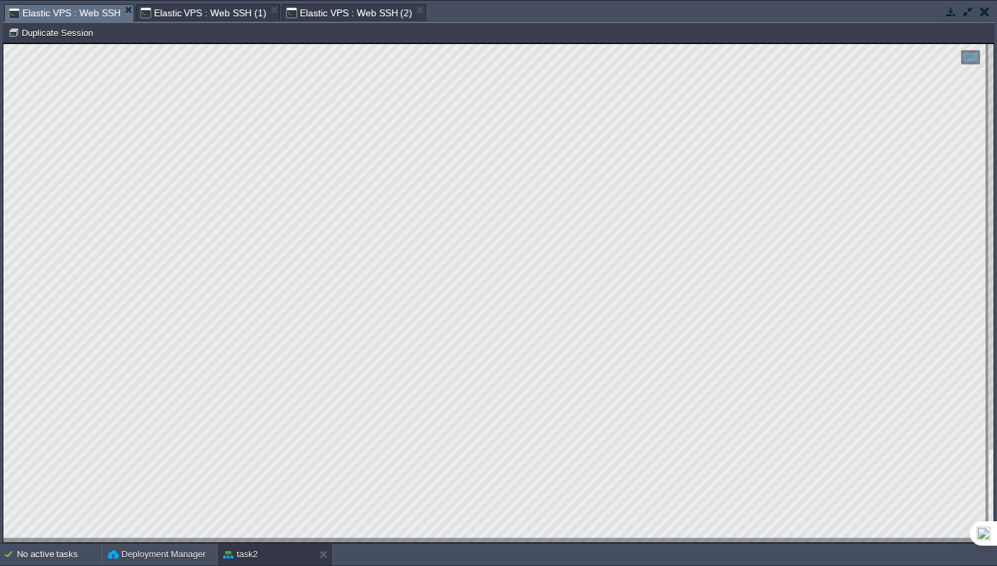
click at [182, 12] on span "Elastic VPS : Web SSH (1)" at bounding box center [203, 13] width 126 height 16
click at [323, 12] on span "Elastic VPS : Web SSH (2)" at bounding box center [349, 13] width 126 height 16
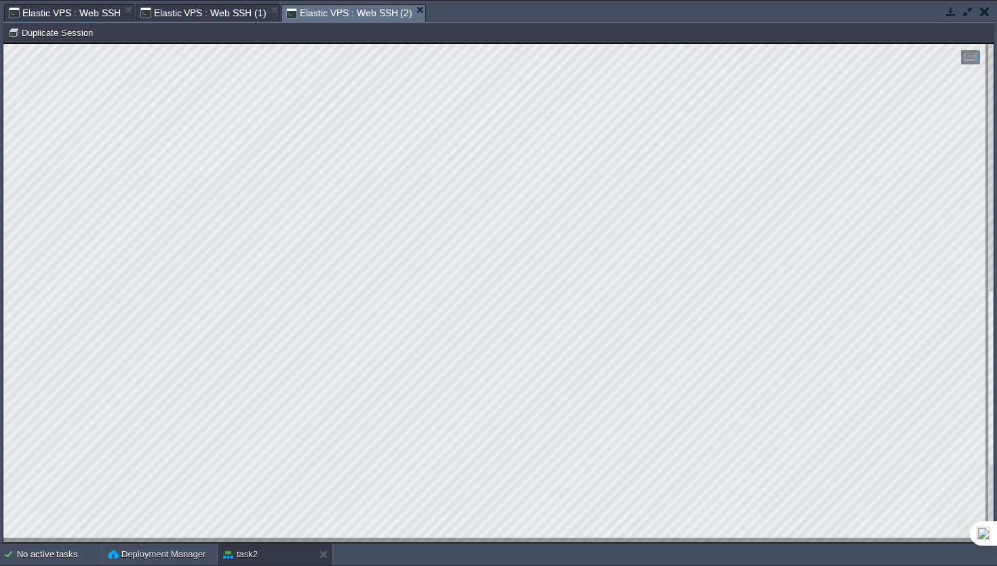
click at [77, 14] on span "Elastic VPS : Web SSH" at bounding box center [65, 13] width 112 height 16
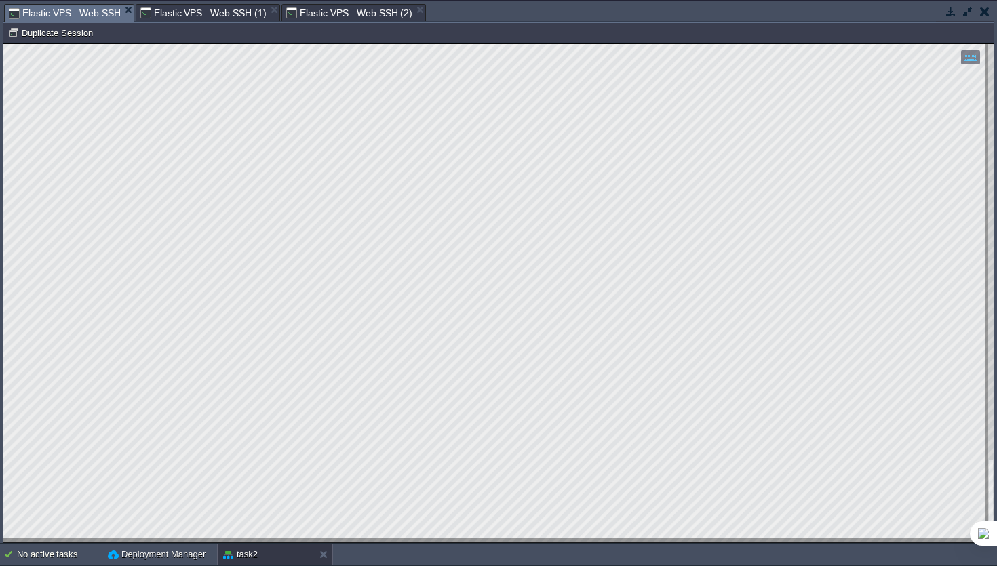
click at [359, 13] on span "Elastic VPS : Web SSH (2)" at bounding box center [349, 13] width 126 height 16
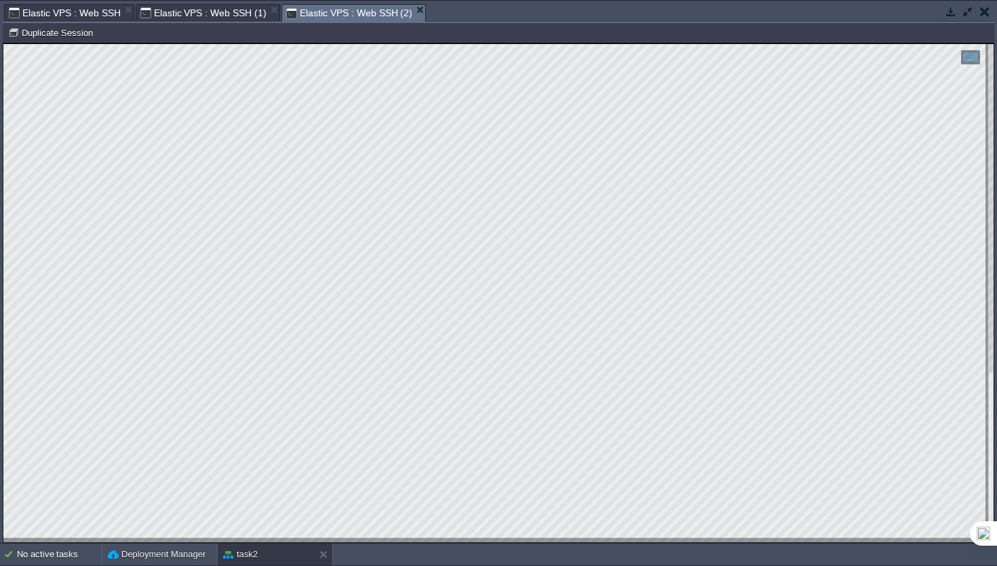
click at [223, 18] on span "Elastic VPS : Web SSH (1)" at bounding box center [203, 13] width 126 height 16
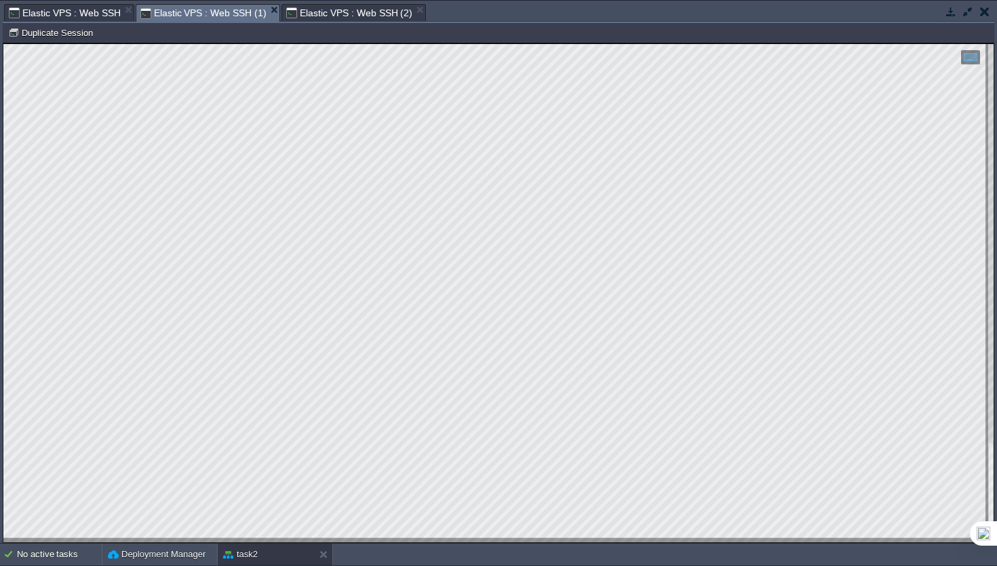
click at [352, 16] on span "Elastic VPS : Web SSH (2)" at bounding box center [349, 13] width 126 height 16
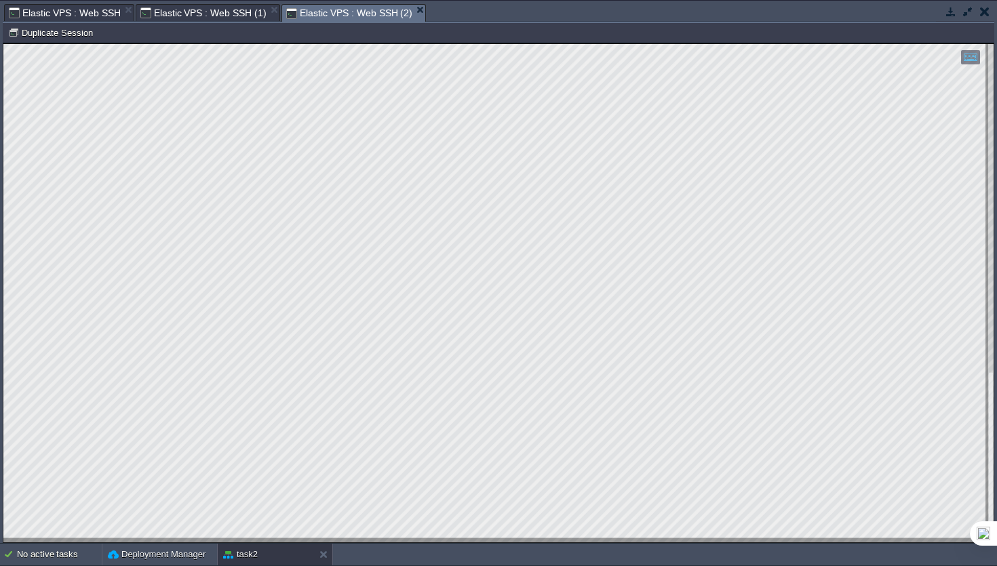
click at [352, 16] on span "Elastic VPS : Web SSH (2)" at bounding box center [349, 13] width 126 height 17
click at [220, 21] on span "Elastic VPS : Web SSH (1)" at bounding box center [203, 13] width 126 height 16
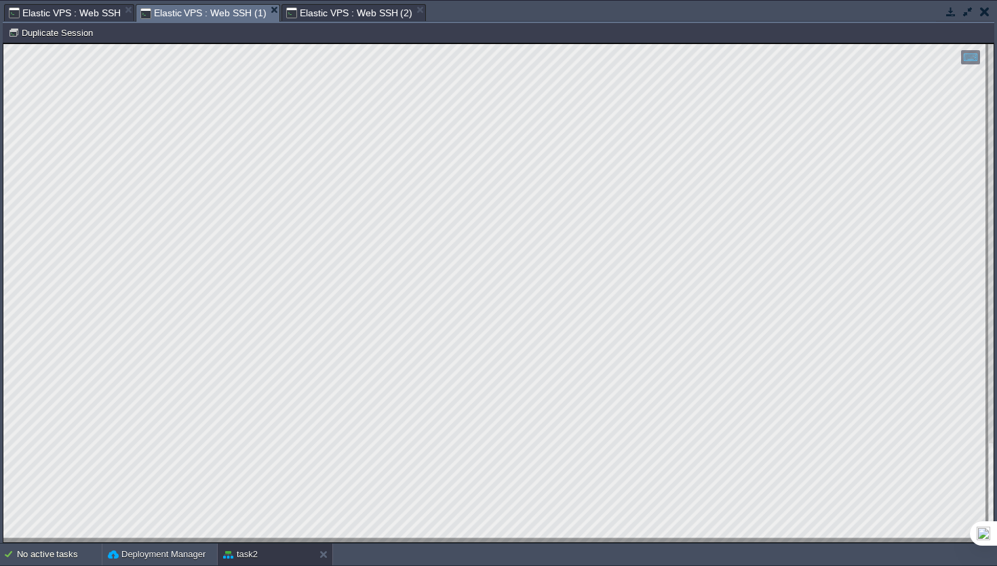
click at [79, 8] on span "Elastic VPS : Web SSH" at bounding box center [65, 13] width 112 height 16
click at [222, 21] on span "Elastic VPS : Web SSH (1)" at bounding box center [203, 13] width 126 height 16
click at [357, 18] on span "Elastic VPS : Web SSH (2)" at bounding box center [349, 13] width 126 height 16
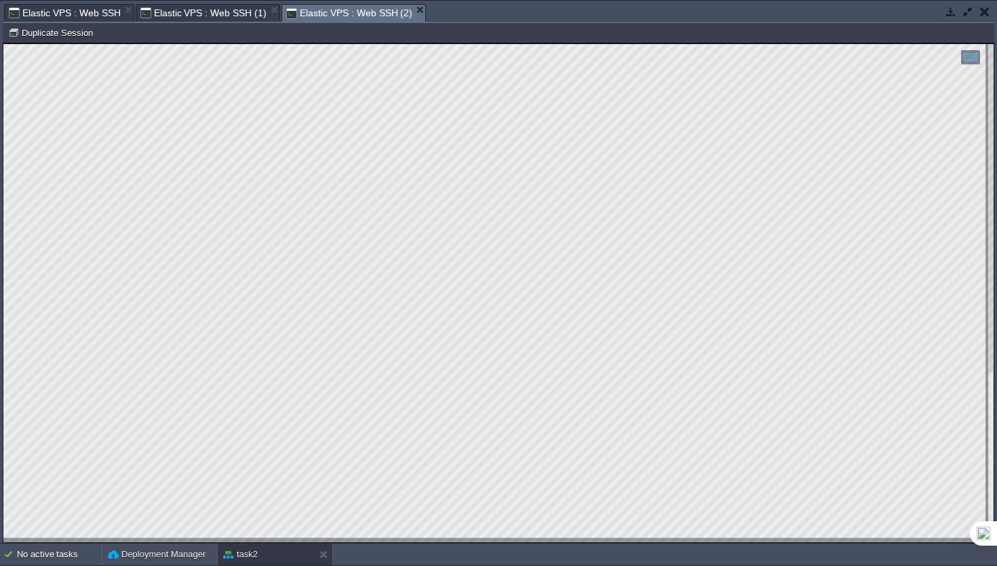
click at [218, 15] on span "Elastic VPS : Web SSH (1)" at bounding box center [203, 13] width 126 height 16
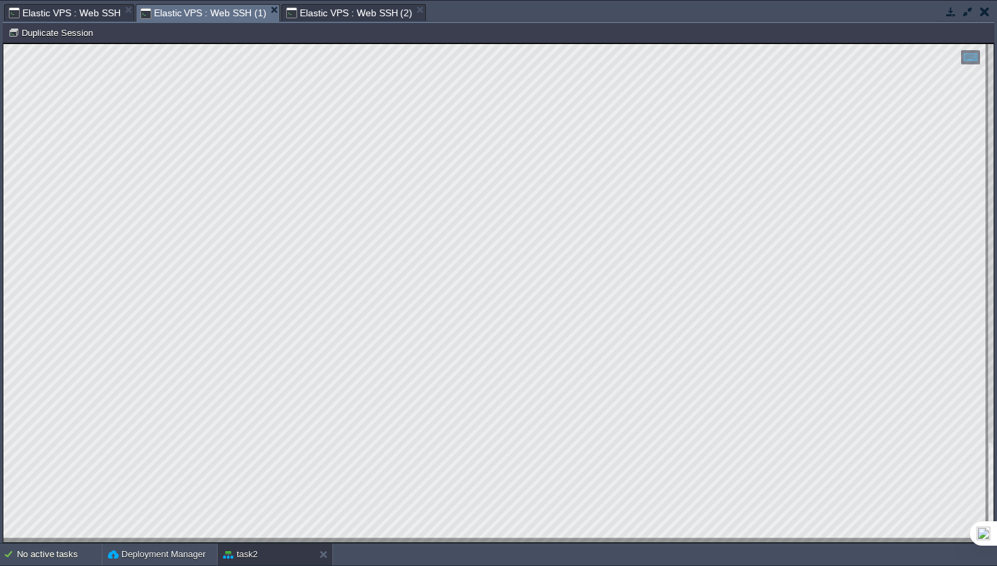
click at [332, 11] on span "Elastic VPS : Web SSH (2)" at bounding box center [349, 13] width 126 height 16
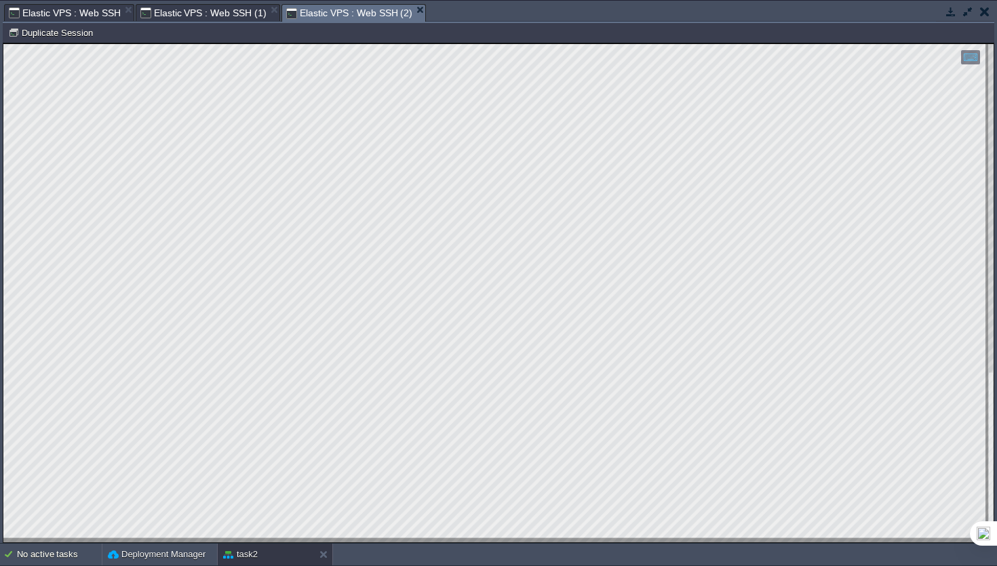
click at [83, 15] on span "Elastic VPS : Web SSH" at bounding box center [65, 13] width 112 height 16
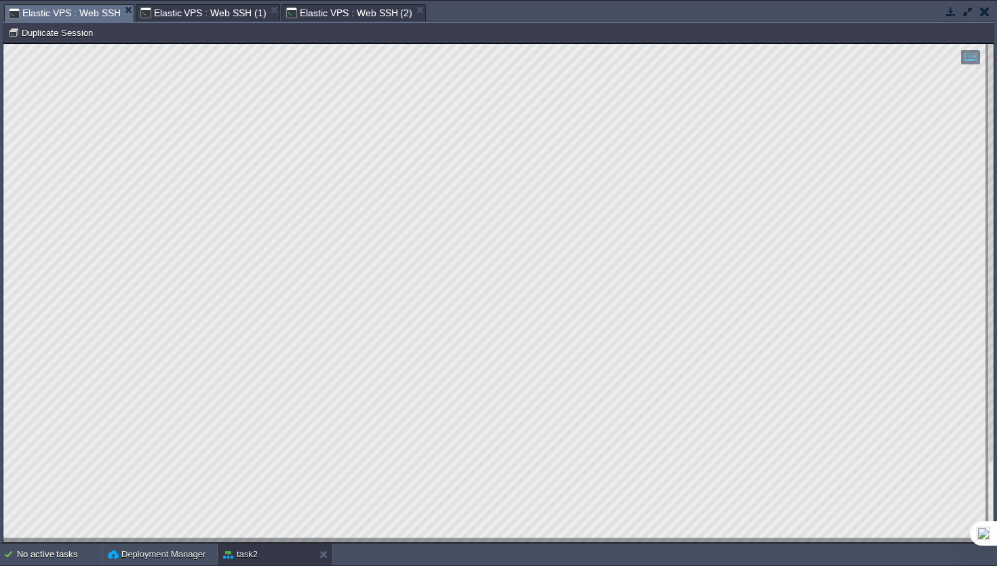
click at [323, 20] on span "Elastic VPS : Web SSH (2)" at bounding box center [349, 13] width 126 height 16
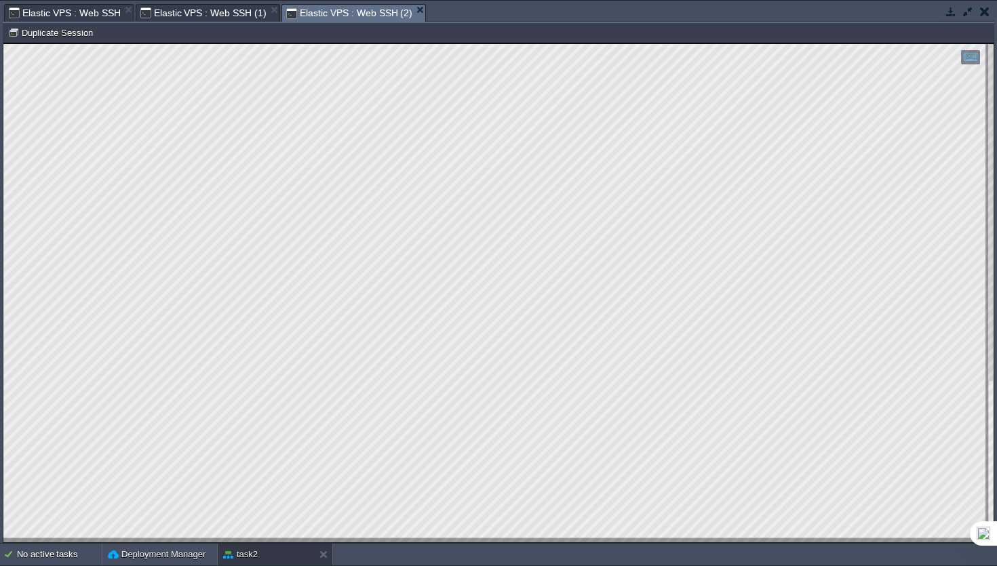
click at [174, 18] on span "Elastic VPS : Web SSH (1)" at bounding box center [203, 13] width 126 height 16
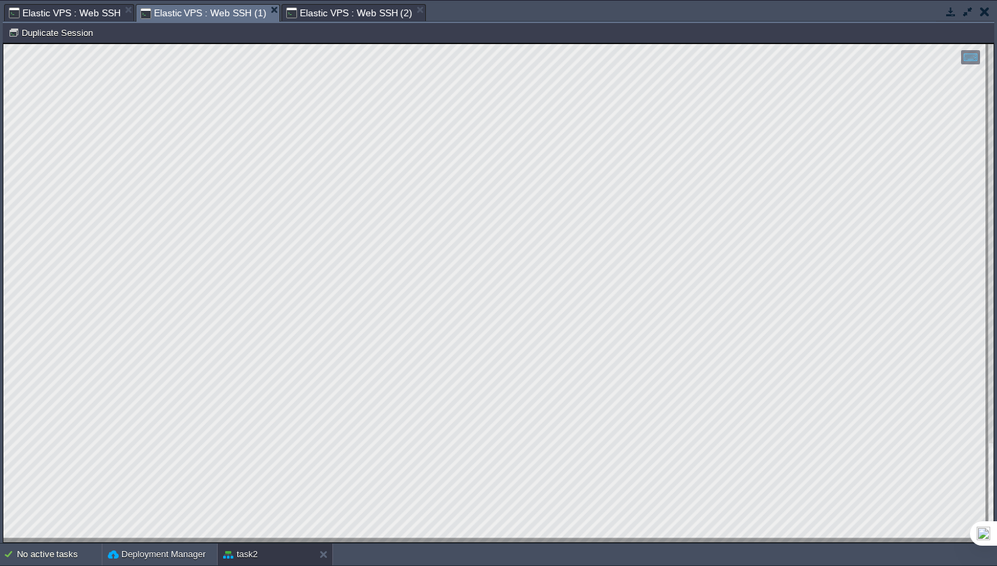
click at [352, 5] on span "Elastic VPS : Web SSH (2)" at bounding box center [349, 13] width 126 height 16
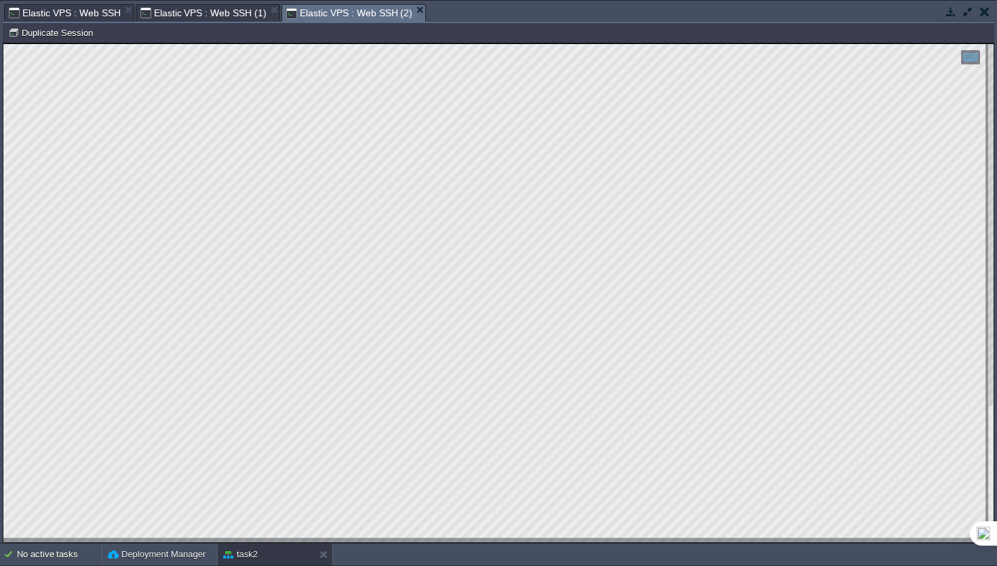
click at [352, 5] on span "Elastic VPS : Web SSH (2)" at bounding box center [349, 13] width 126 height 17
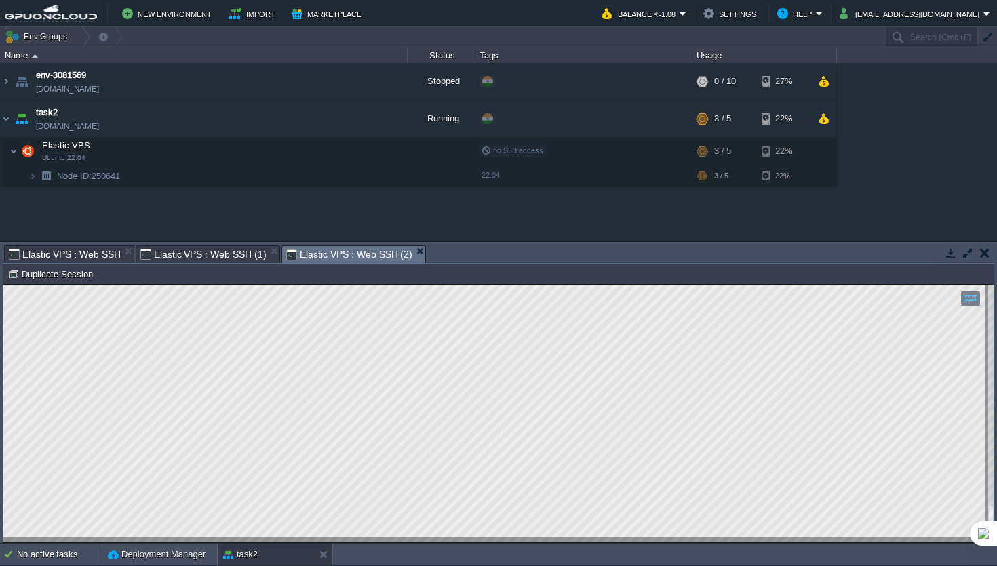
click at [967, 255] on button "button" at bounding box center [968, 253] width 12 height 12
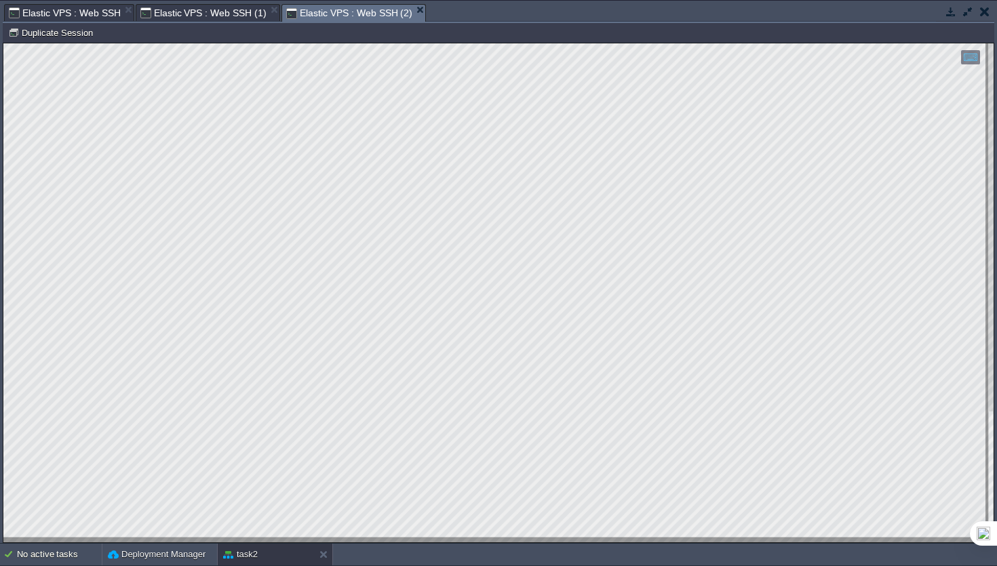
click at [205, 26] on td "Node ID: 250641 Duplicate Session" at bounding box center [498, 32] width 989 height 16
click at [222, 11] on span "Elastic VPS : Web SSH (1)" at bounding box center [203, 13] width 126 height 16
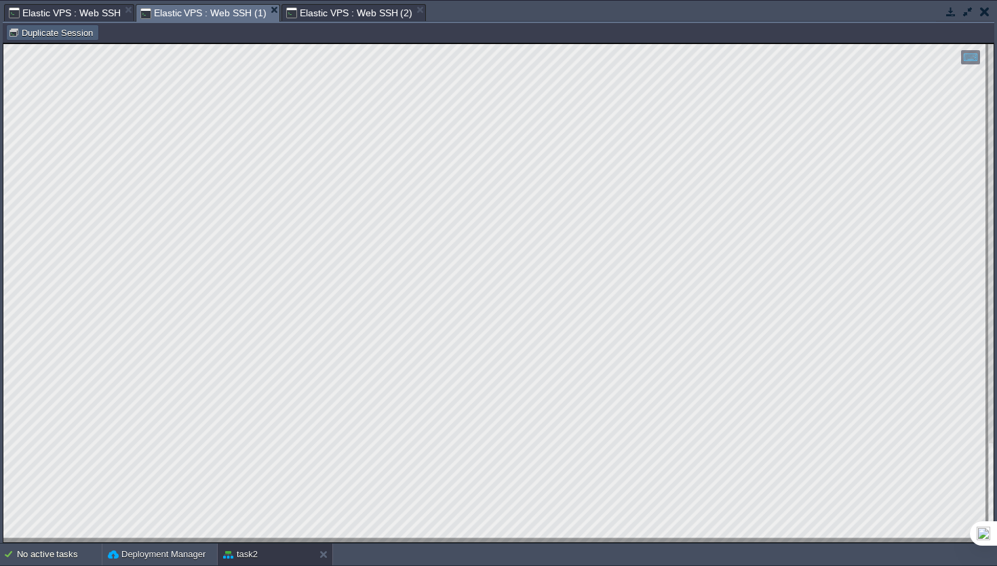
click at [96, 28] on table "Duplicate Session" at bounding box center [52, 32] width 97 height 16
click at [64, 7] on span "Elastic VPS : Web SSH" at bounding box center [65, 13] width 112 height 16
click at [205, 7] on span "Elastic VPS : Web SSH (1)" at bounding box center [203, 13] width 126 height 16
click at [94, 7] on span "Elastic VPS : Web SSH" at bounding box center [65, 13] width 112 height 16
click at [351, 16] on span "Elastic VPS : Web SSH (2)" at bounding box center [349, 13] width 126 height 16
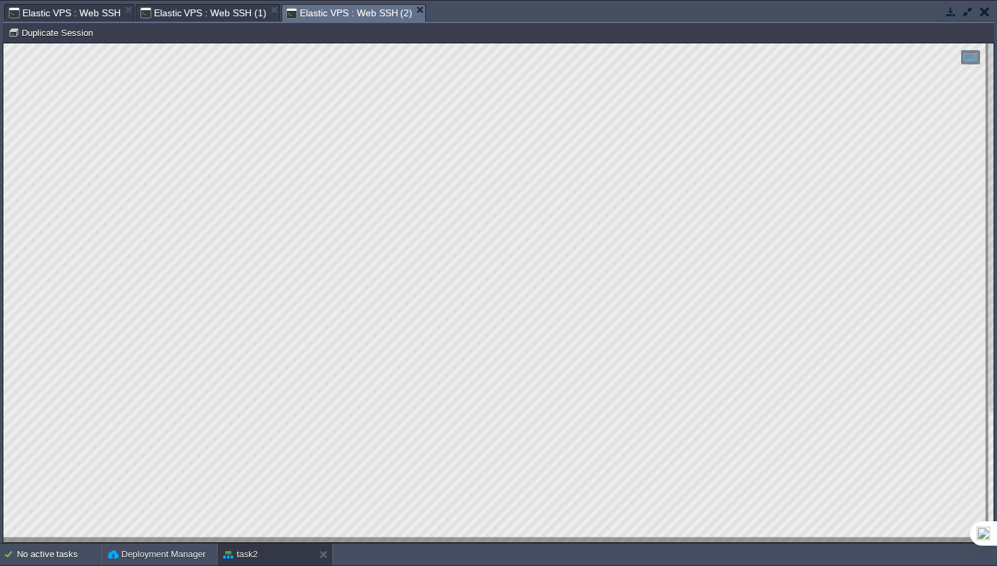
click at [83, 12] on span "Elastic VPS : Web SSH" at bounding box center [65, 13] width 112 height 16
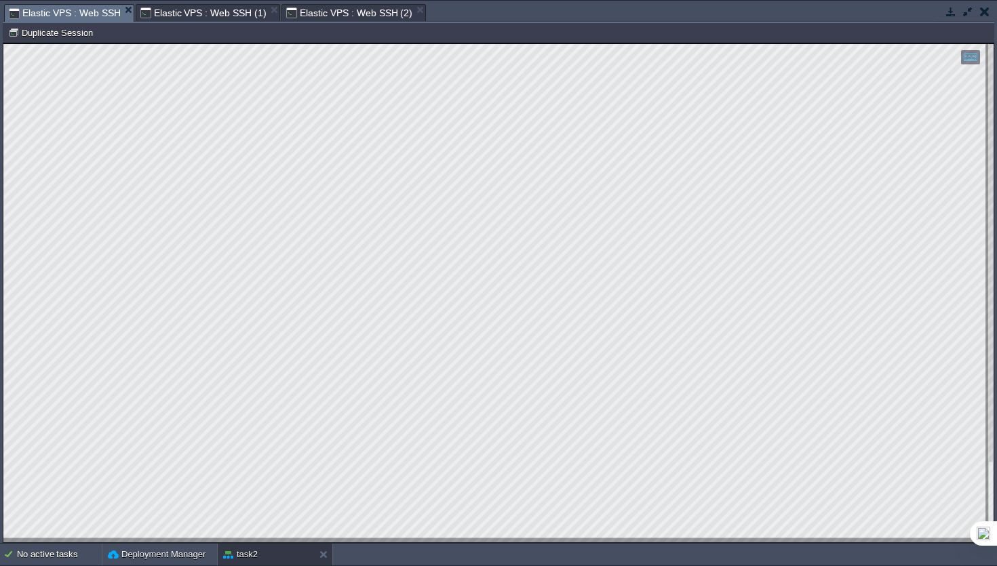
click at [357, 9] on span "Elastic VPS : Web SSH (2)" at bounding box center [349, 13] width 126 height 16
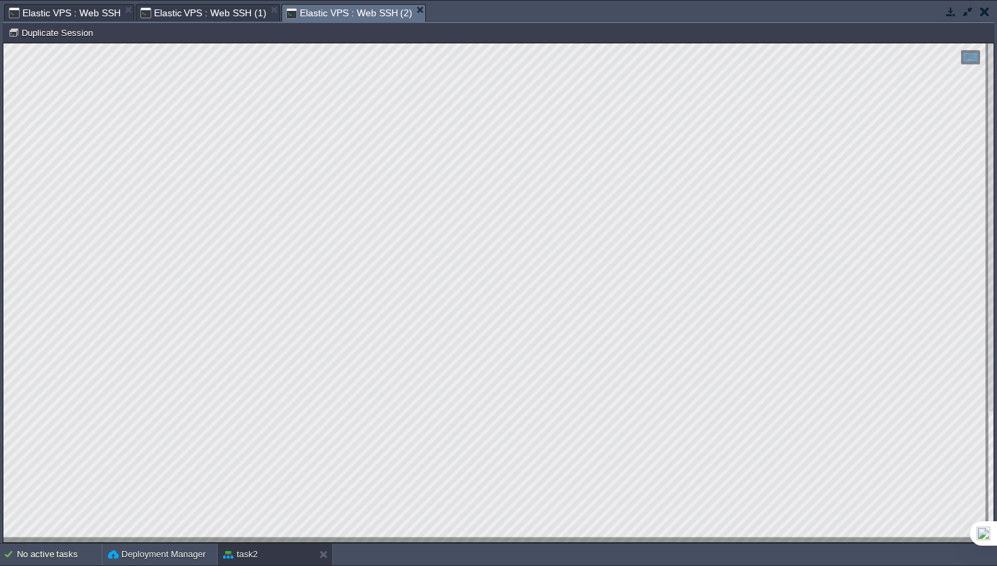
click at [72, 18] on span "Elastic VPS : Web SSH" at bounding box center [65, 13] width 112 height 16
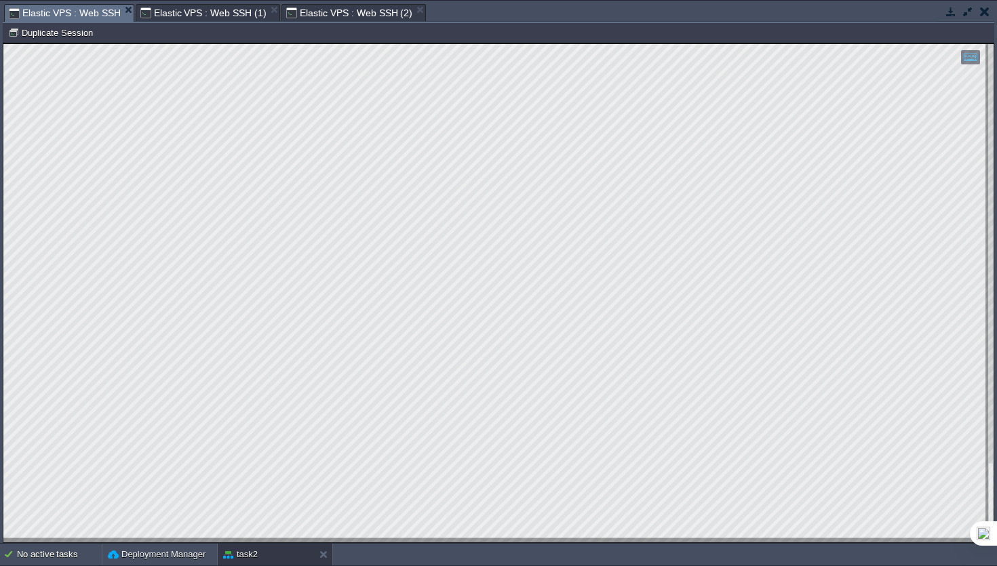
click at [361, 6] on span "Elastic VPS : Web SSH (2)" at bounding box center [349, 13] width 126 height 16
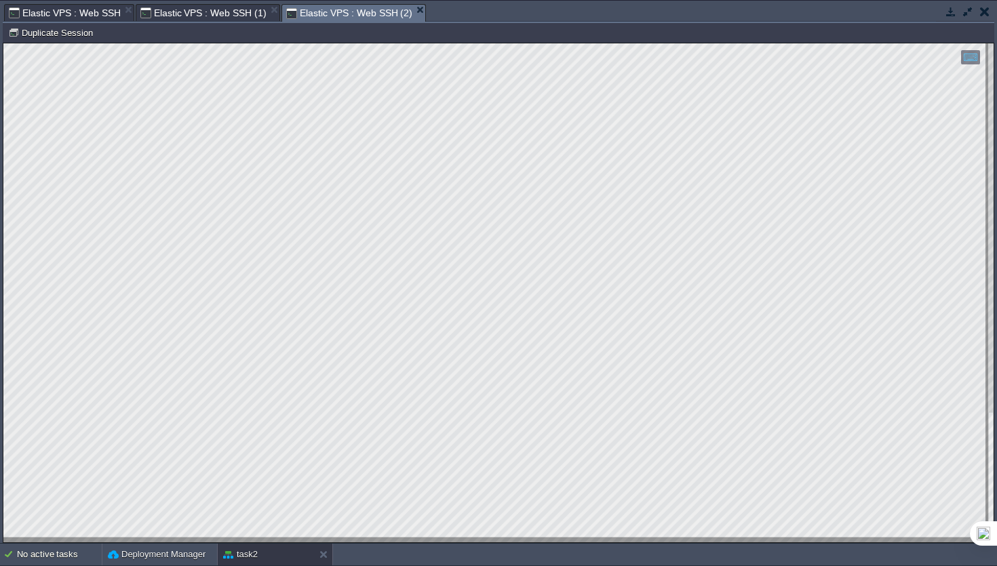
click at [174, 18] on span "Elastic VPS : Web SSH (1)" at bounding box center [203, 13] width 126 height 16
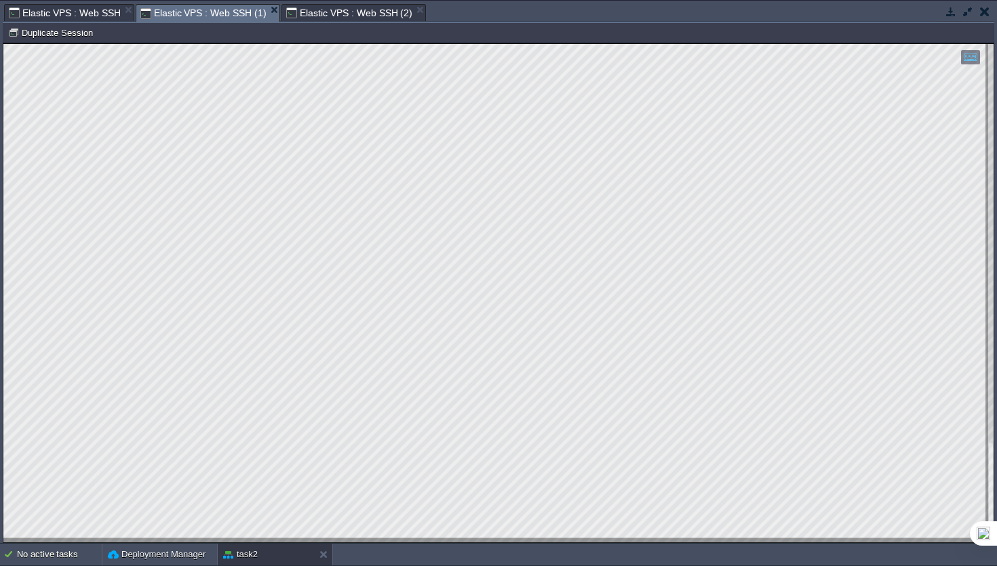
click at [81, 14] on span "Elastic VPS : Web SSH" at bounding box center [65, 13] width 112 height 16
click at [315, 9] on span "Elastic VPS : Web SSH (2)" at bounding box center [349, 13] width 126 height 16
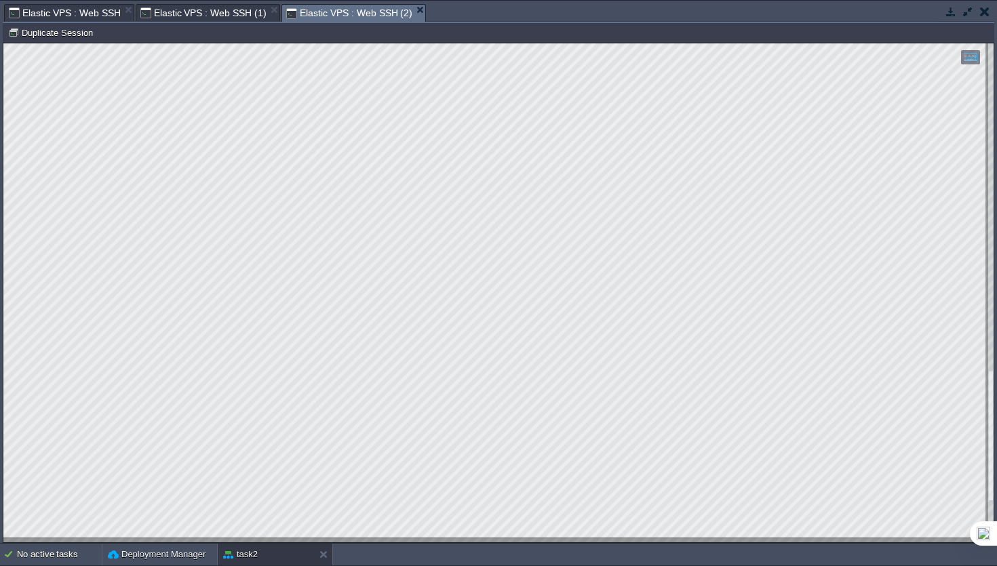
click at [202, 12] on span "Elastic VPS : Web SSH (1)" at bounding box center [203, 13] width 126 height 16
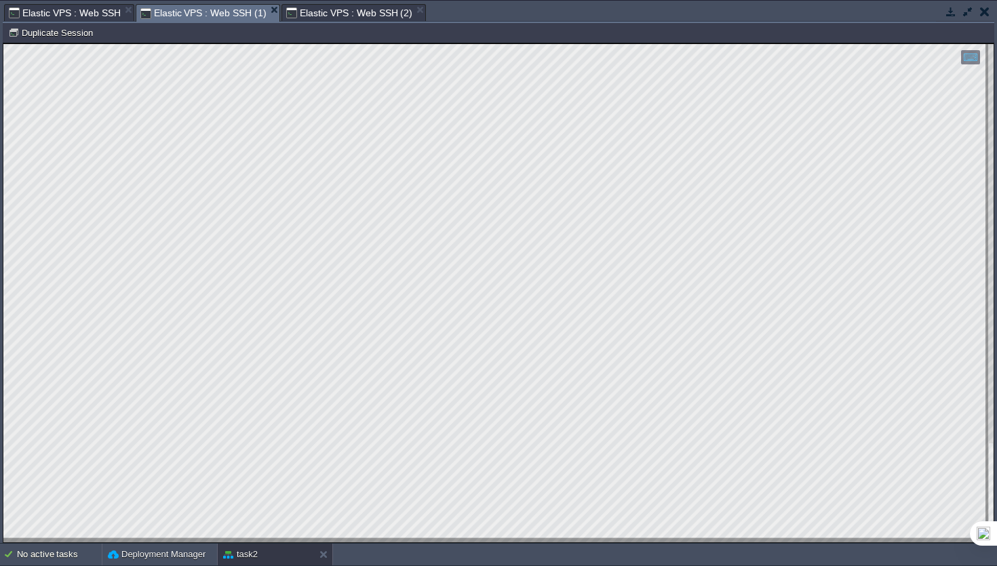
click at [80, 10] on span "Elastic VPS : Web SSH" at bounding box center [65, 13] width 112 height 16
click at [216, 18] on span "Elastic VPS : Web SSH (1)" at bounding box center [203, 13] width 126 height 16
click at [361, 16] on span "Elastic VPS : Web SSH (2)" at bounding box center [349, 13] width 126 height 16
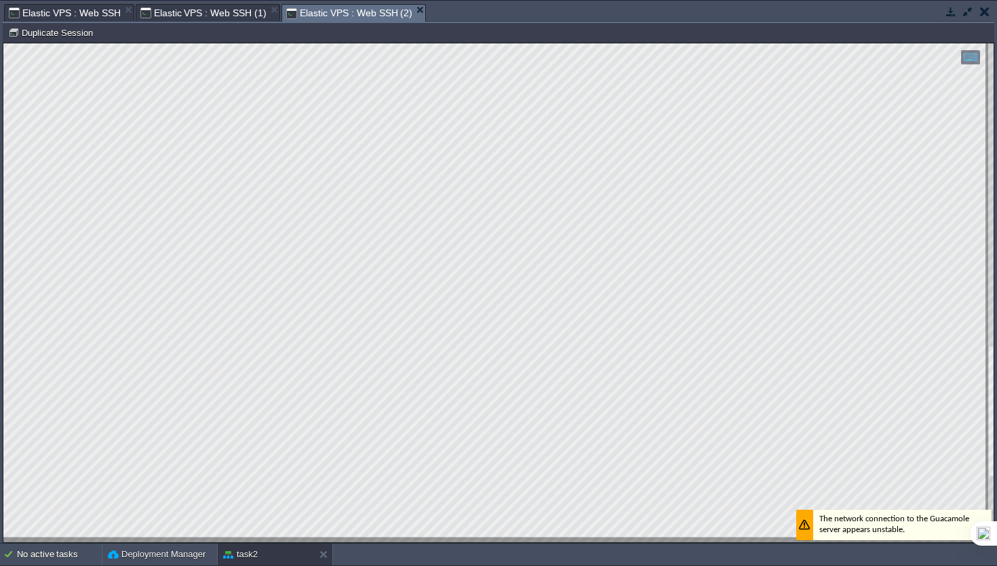
click at [164, 7] on span "Elastic VPS : Web SSH (1)" at bounding box center [203, 13] width 126 height 16
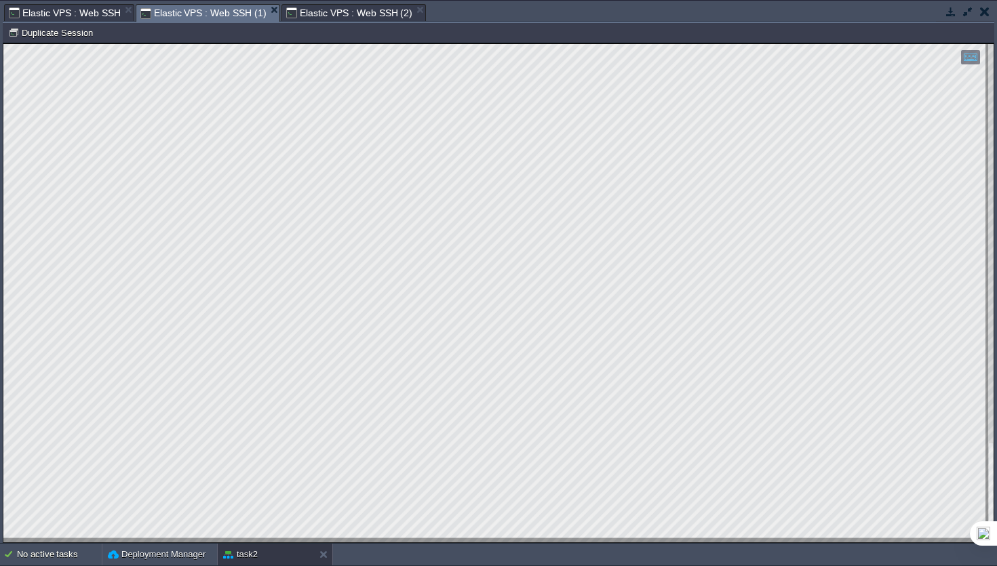
click at [84, 14] on span "Elastic VPS : Web SSH" at bounding box center [65, 13] width 112 height 16
type textarea "tomcat_monitor.log"
click at [232, 18] on span "Elastic VPS : Web SSH (1)" at bounding box center [203, 13] width 126 height 16
click at [307, 15] on span "Elastic VPS : Web SSH (2)" at bounding box center [349, 13] width 126 height 16
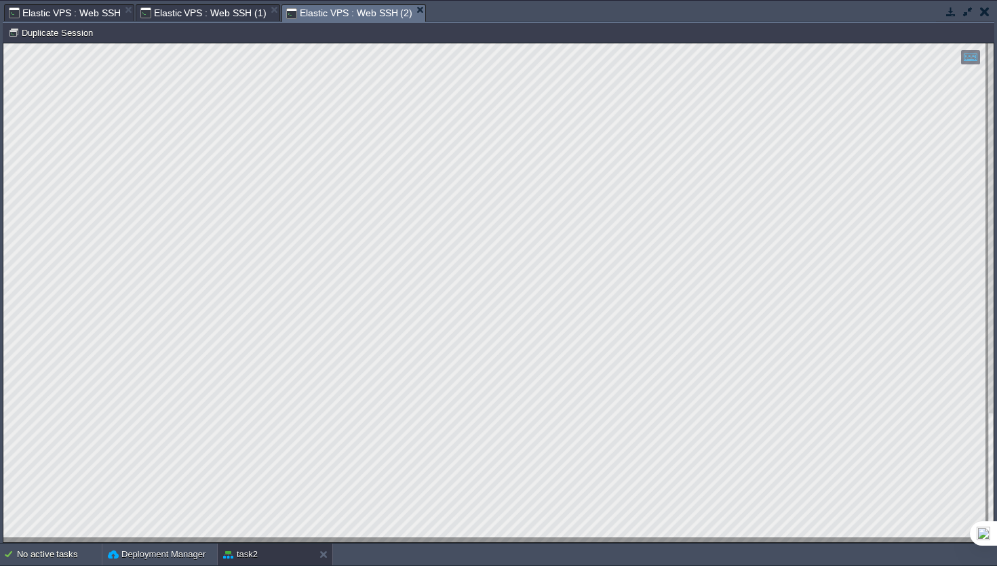
click at [163, 15] on span "Elastic VPS : Web SSH (1)" at bounding box center [203, 13] width 126 height 16
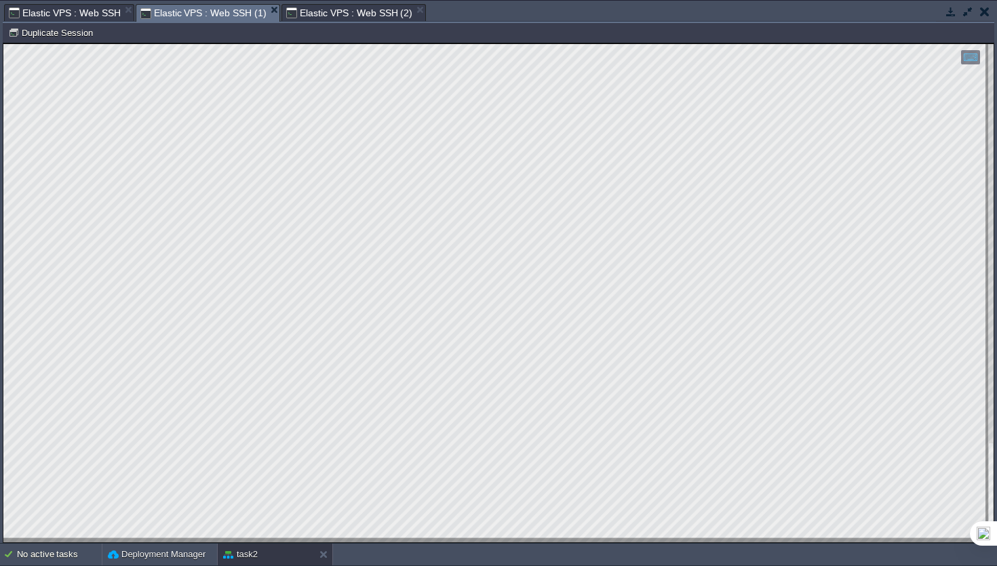
click at [368, 16] on span "Elastic VPS : Web SSH (2)" at bounding box center [349, 13] width 126 height 16
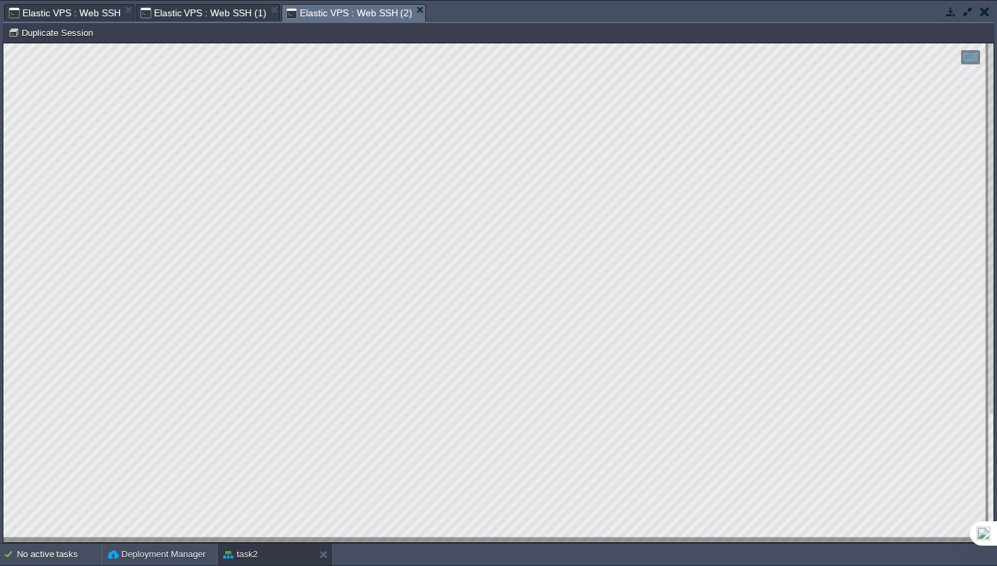
click at [194, 14] on span "Elastic VPS : Web SSH (1)" at bounding box center [203, 13] width 126 height 16
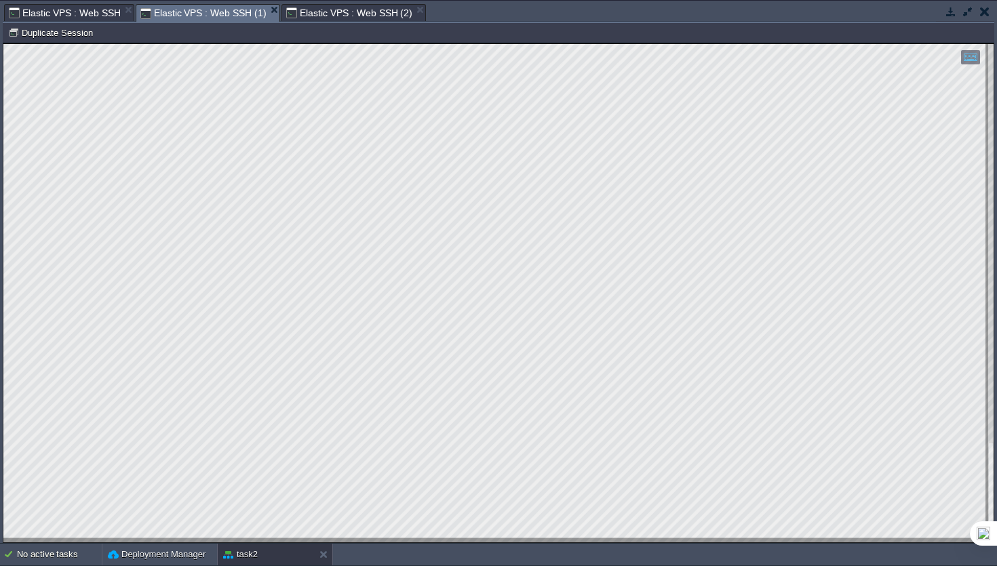
click at [106, 14] on span "Elastic VPS : Web SSH" at bounding box center [65, 13] width 112 height 16
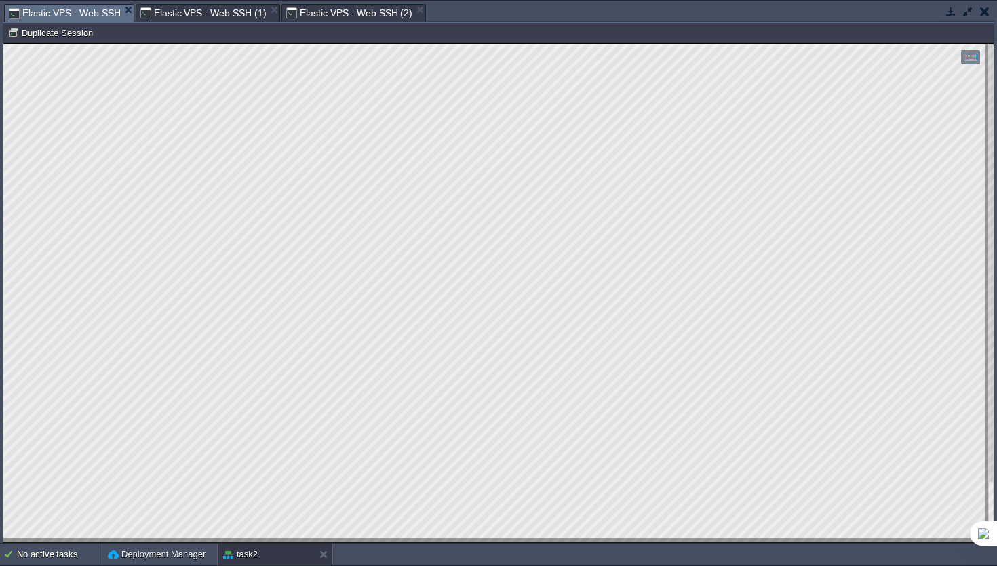
click at [191, 16] on span "Elastic VPS : Web SSH (1)" at bounding box center [203, 13] width 126 height 16
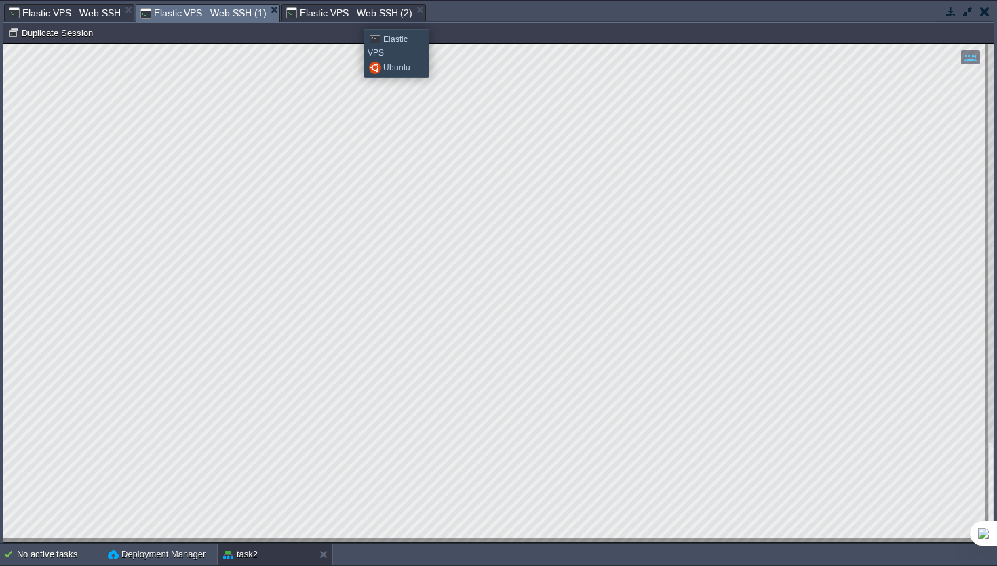
click at [353, 17] on span "Elastic VPS : Web SSH (2)" at bounding box center [349, 13] width 126 height 16
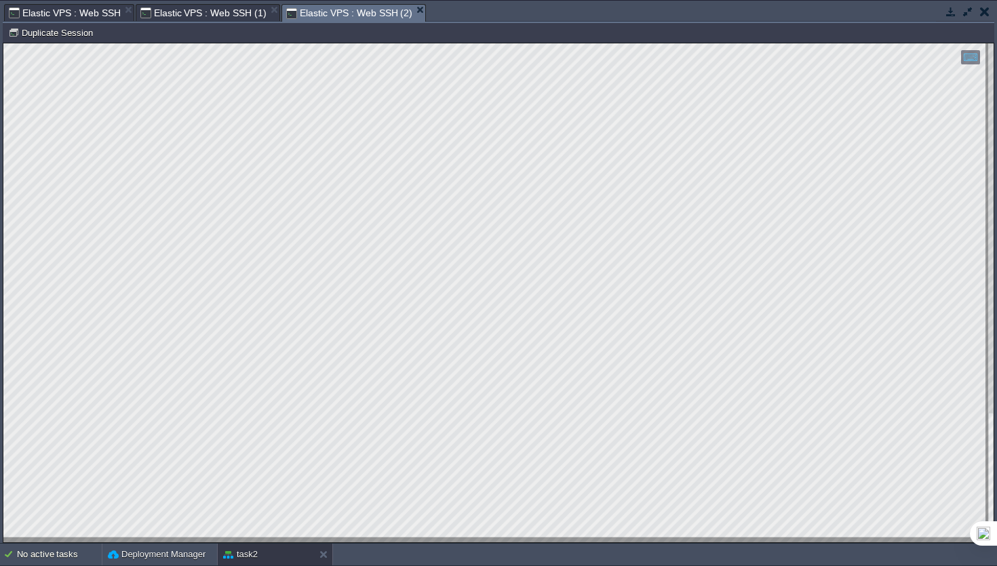
click at [62, 16] on span "Elastic VPS : Web SSH" at bounding box center [65, 13] width 112 height 16
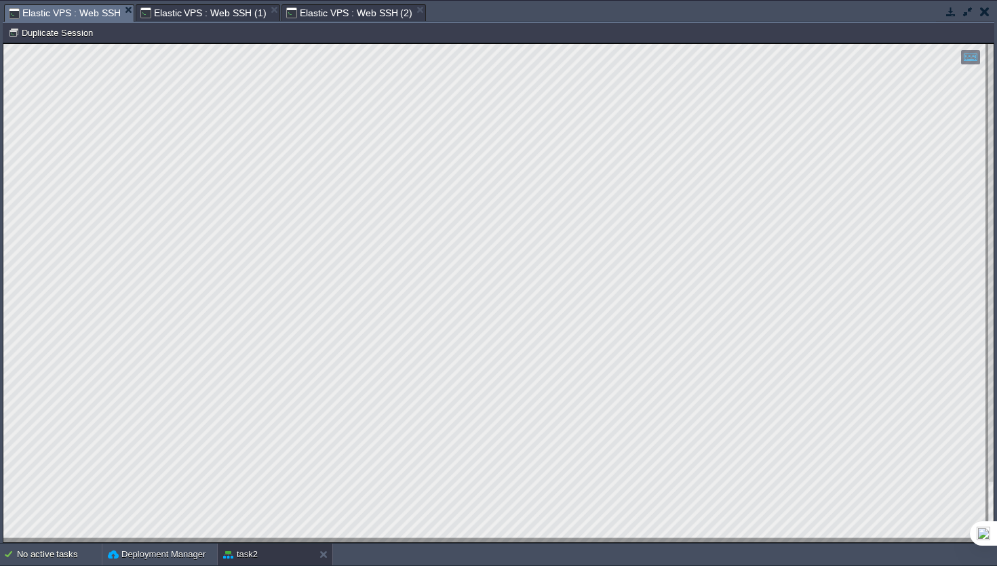
click at [357, 14] on span "Elastic VPS : Web SSH (2)" at bounding box center [349, 13] width 126 height 16
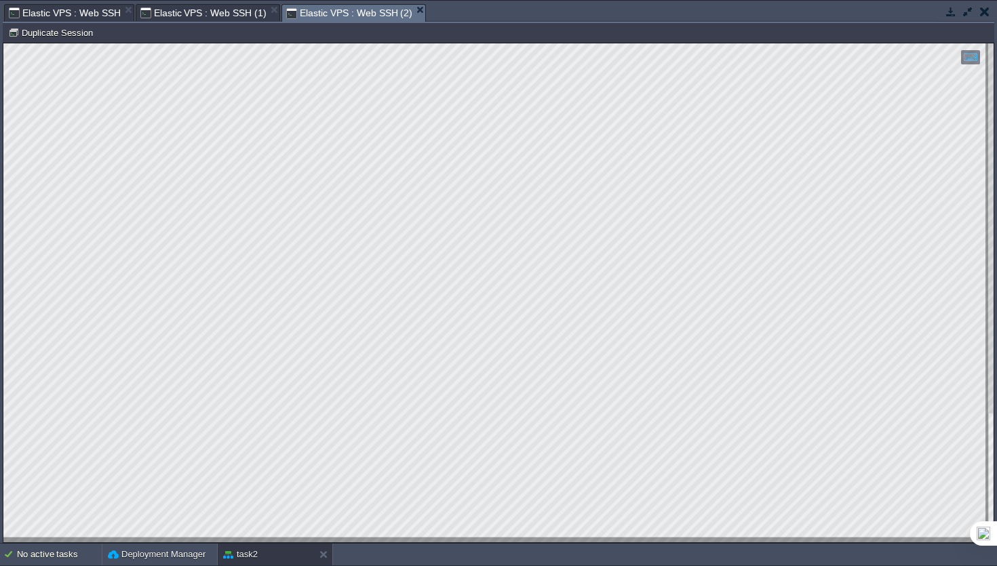
click at [232, 18] on span "Elastic VPS : Web SSH (1)" at bounding box center [203, 13] width 126 height 16
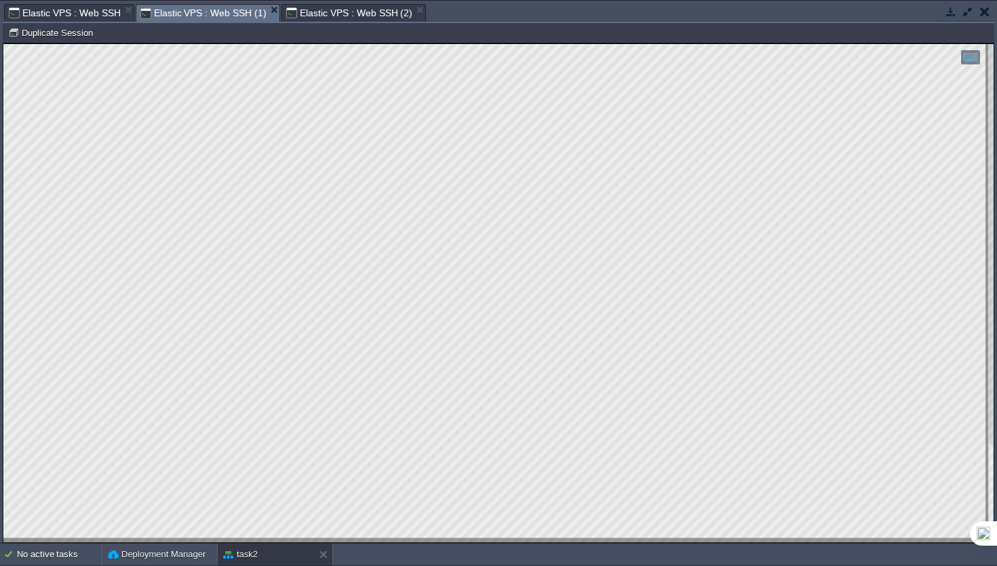
type textarea "[Service] [GEOGRAPHIC_DATA]=10"
click at [328, 13] on span "Elastic VPS : Web SSH (2)" at bounding box center [349, 13] width 126 height 16
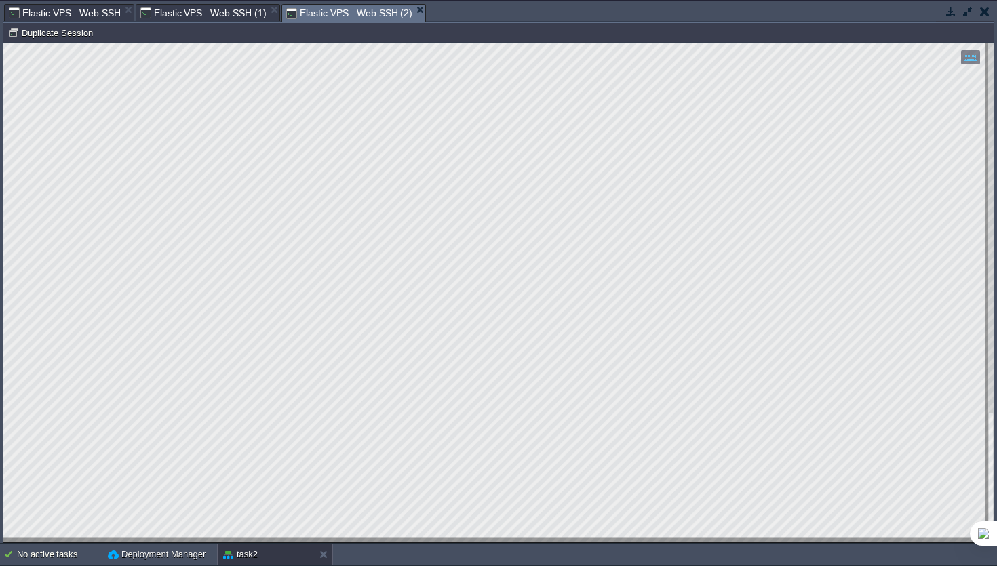
click at [181, 11] on span "Elastic VPS : Web SSH (1)" at bounding box center [203, 13] width 126 height 16
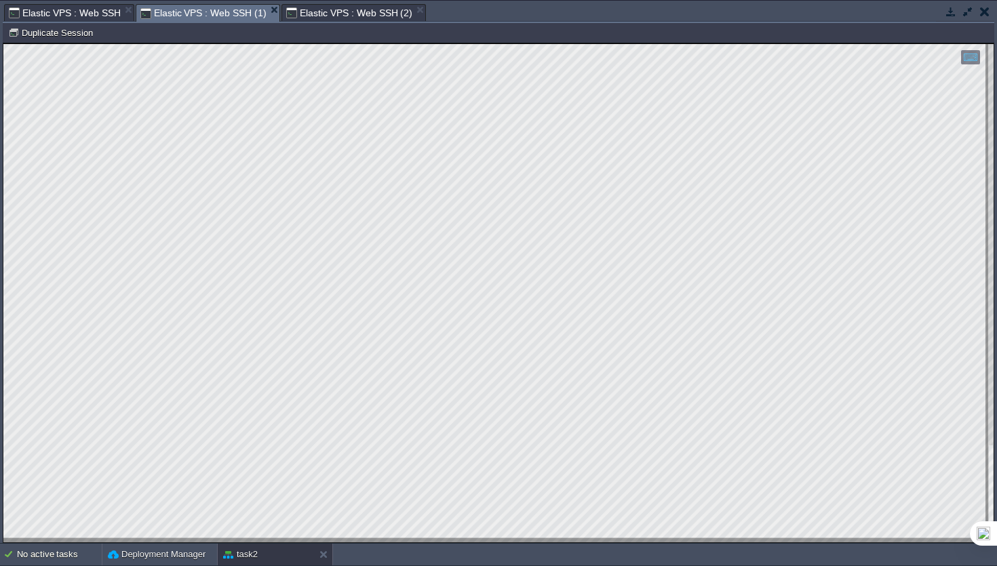
click at [344, 23] on div "Node ID: 250641 Duplicate Session" at bounding box center [498, 33] width 991 height 20
click at [348, 19] on span "Elastic VPS : Web SSH (2)" at bounding box center [349, 13] width 126 height 16
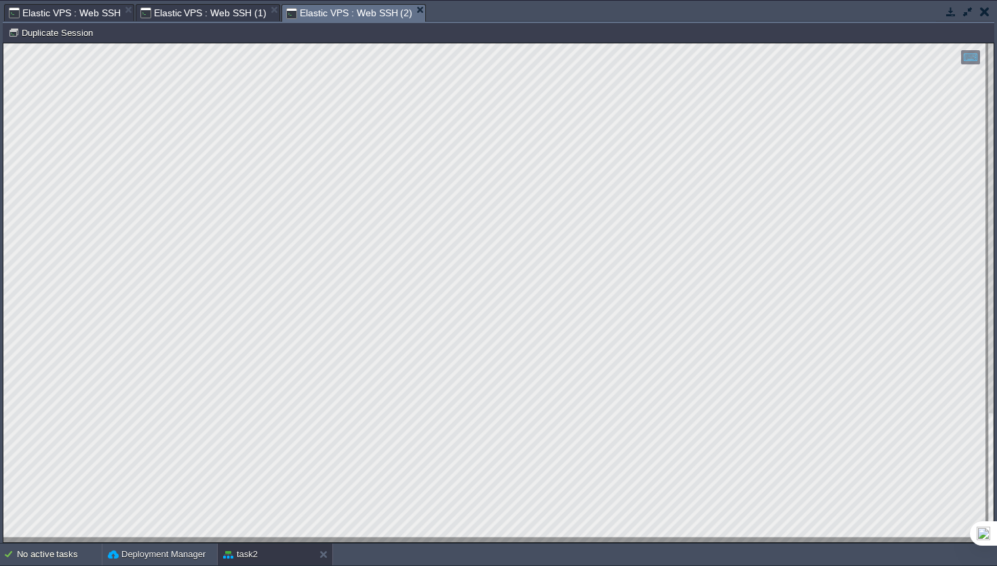
click at [187, 14] on span "Elastic VPS : Web SSH (1)" at bounding box center [203, 13] width 126 height 16
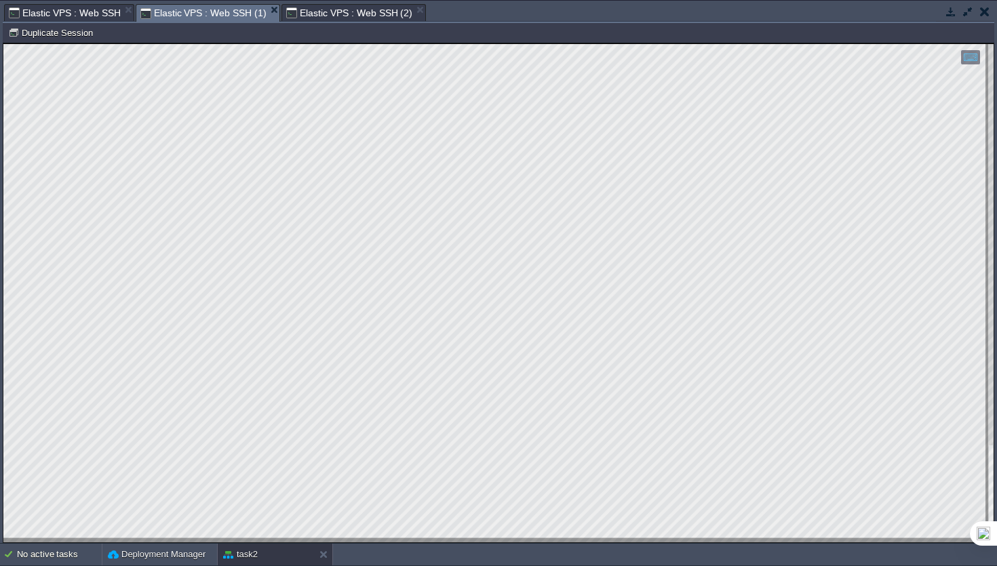
click at [968, 15] on button "button" at bounding box center [968, 11] width 12 height 12
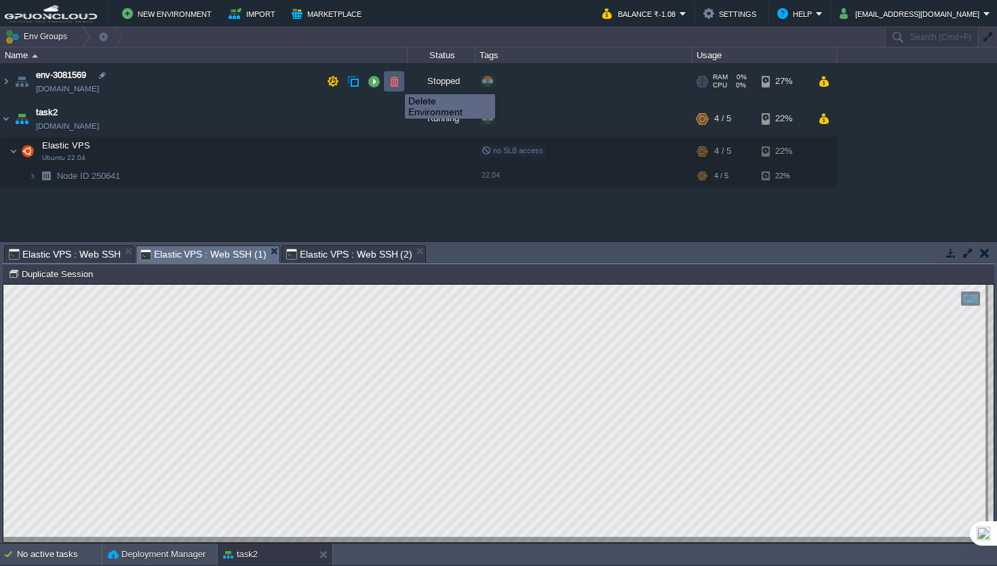
click at [395, 82] on button "button" at bounding box center [394, 81] width 12 height 12
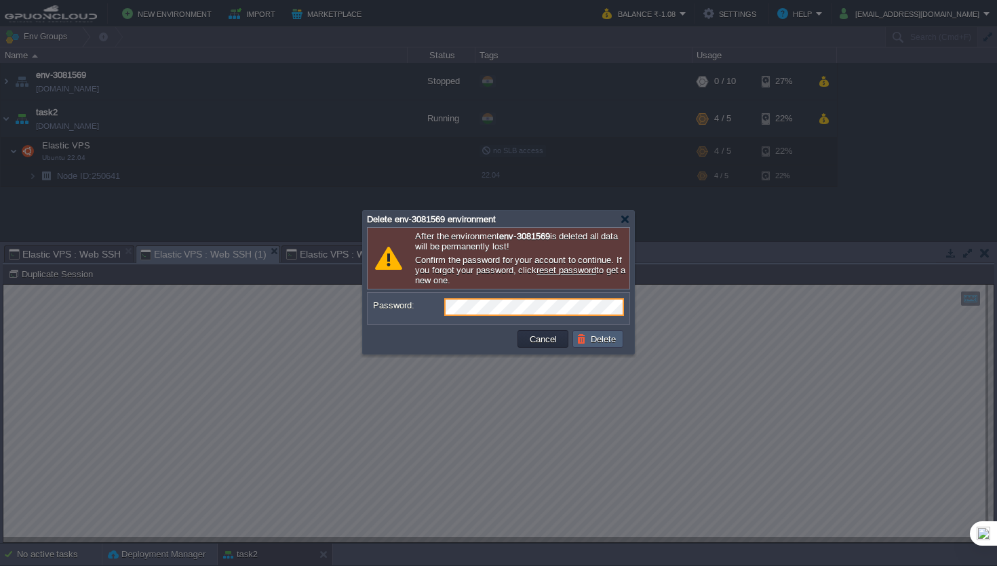
click at [604, 343] on button "Delete" at bounding box center [597, 339] width 43 height 12
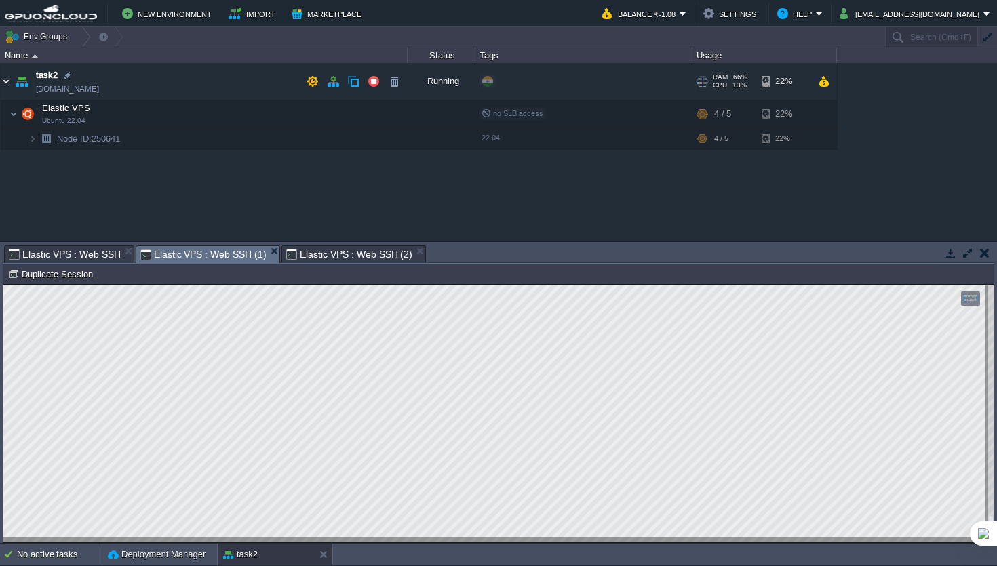
click at [8, 87] on img at bounding box center [6, 81] width 11 height 37
